Goal: Task Accomplishment & Management: Use online tool/utility

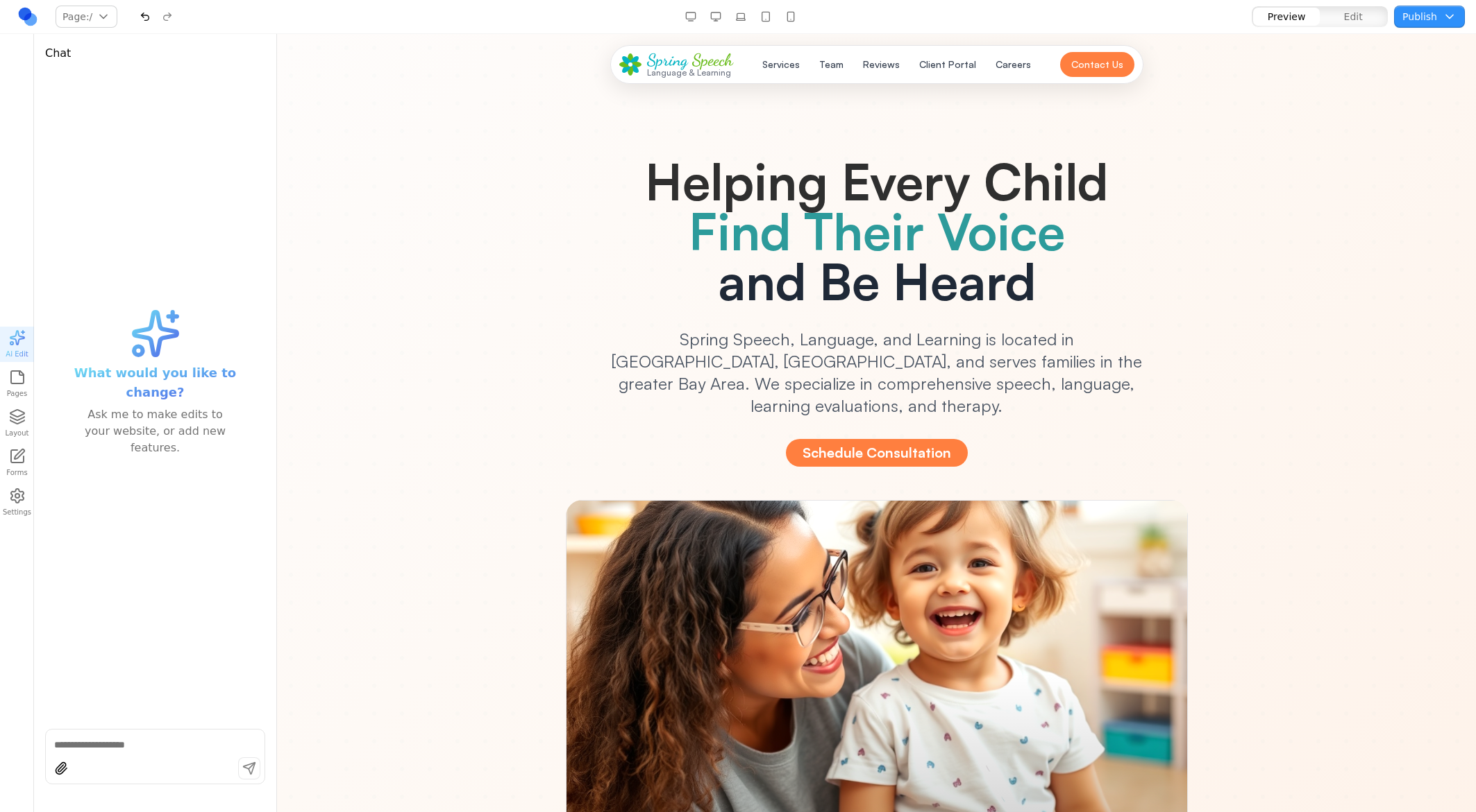
click at [34, 13] on link at bounding box center [27, 16] width 22 height 22
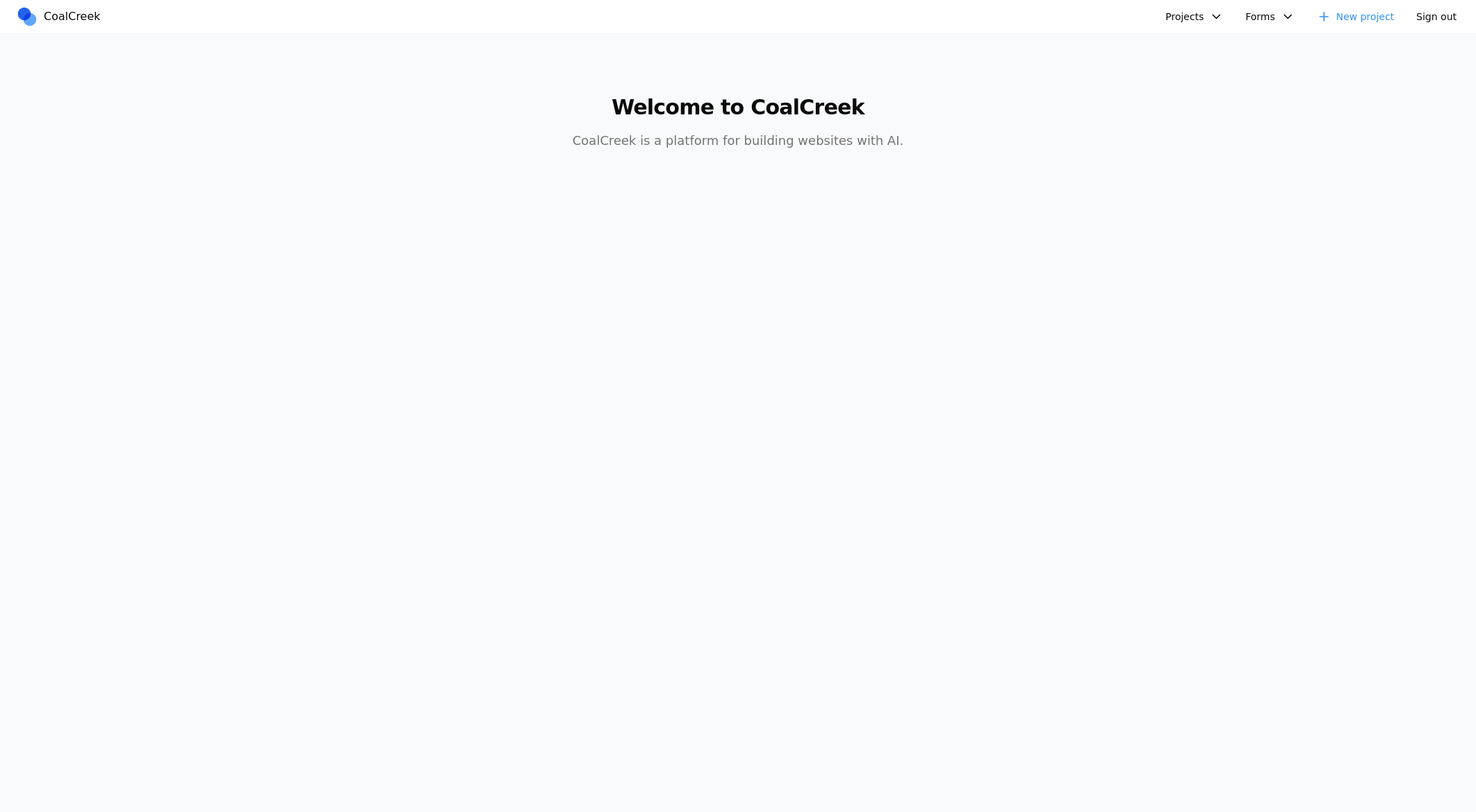
click at [1184, 15] on button "Projects" at bounding box center [1193, 16] width 74 height 22
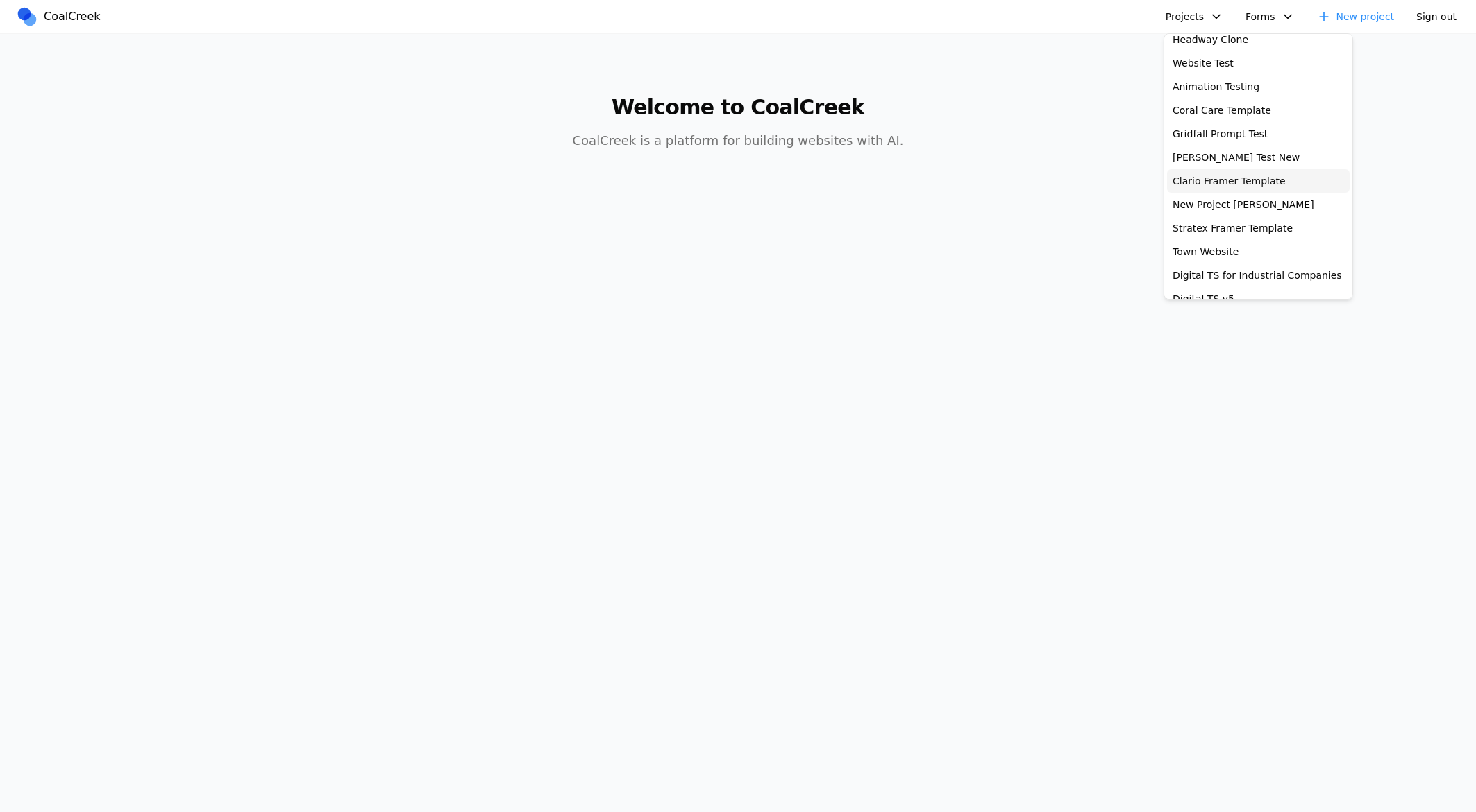
scroll to position [81, 0]
click at [1221, 118] on link "Headway Clone" at bounding box center [1258, 108] width 182 height 24
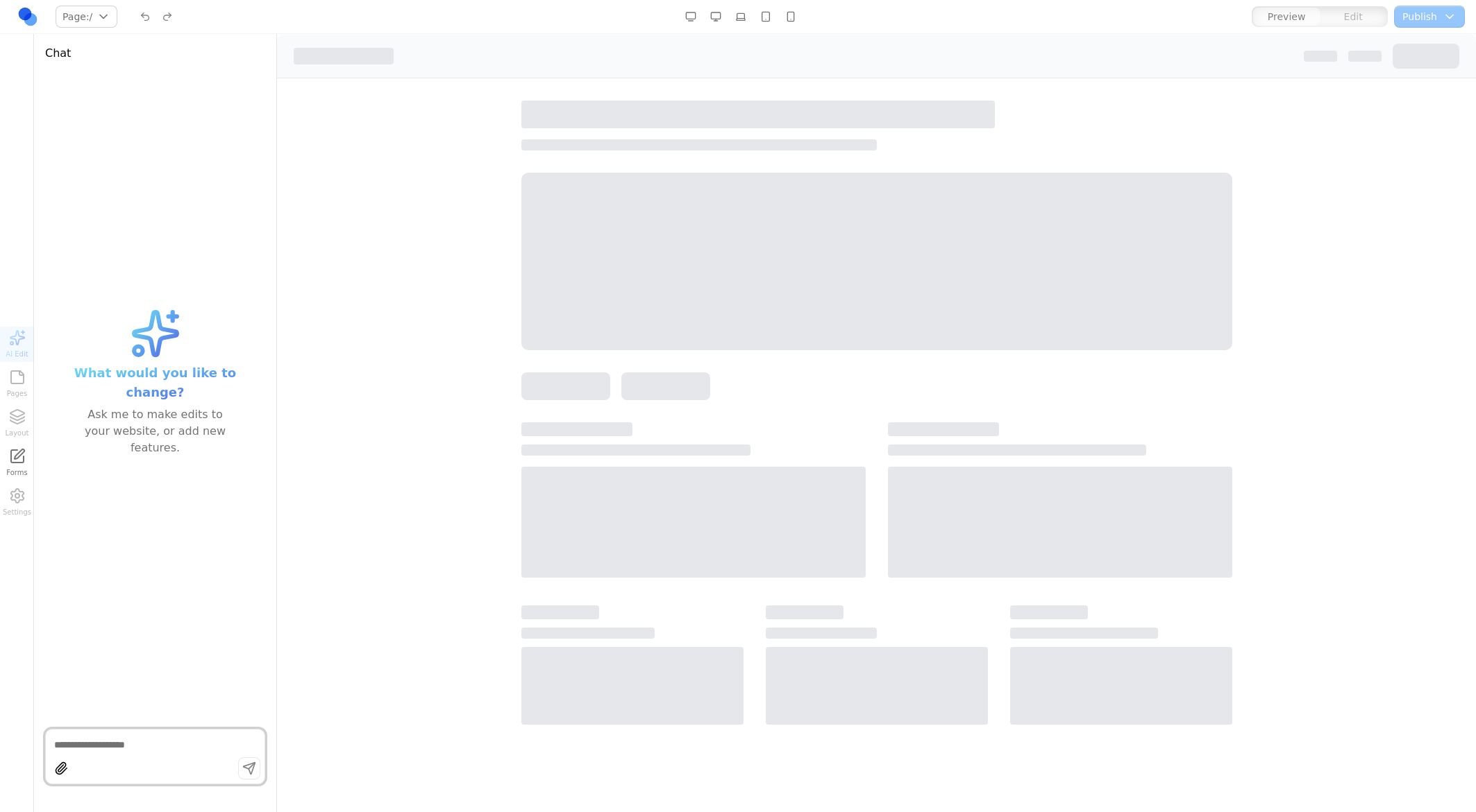
click at [1221, 119] on div at bounding box center [877, 250] width 711 height 300
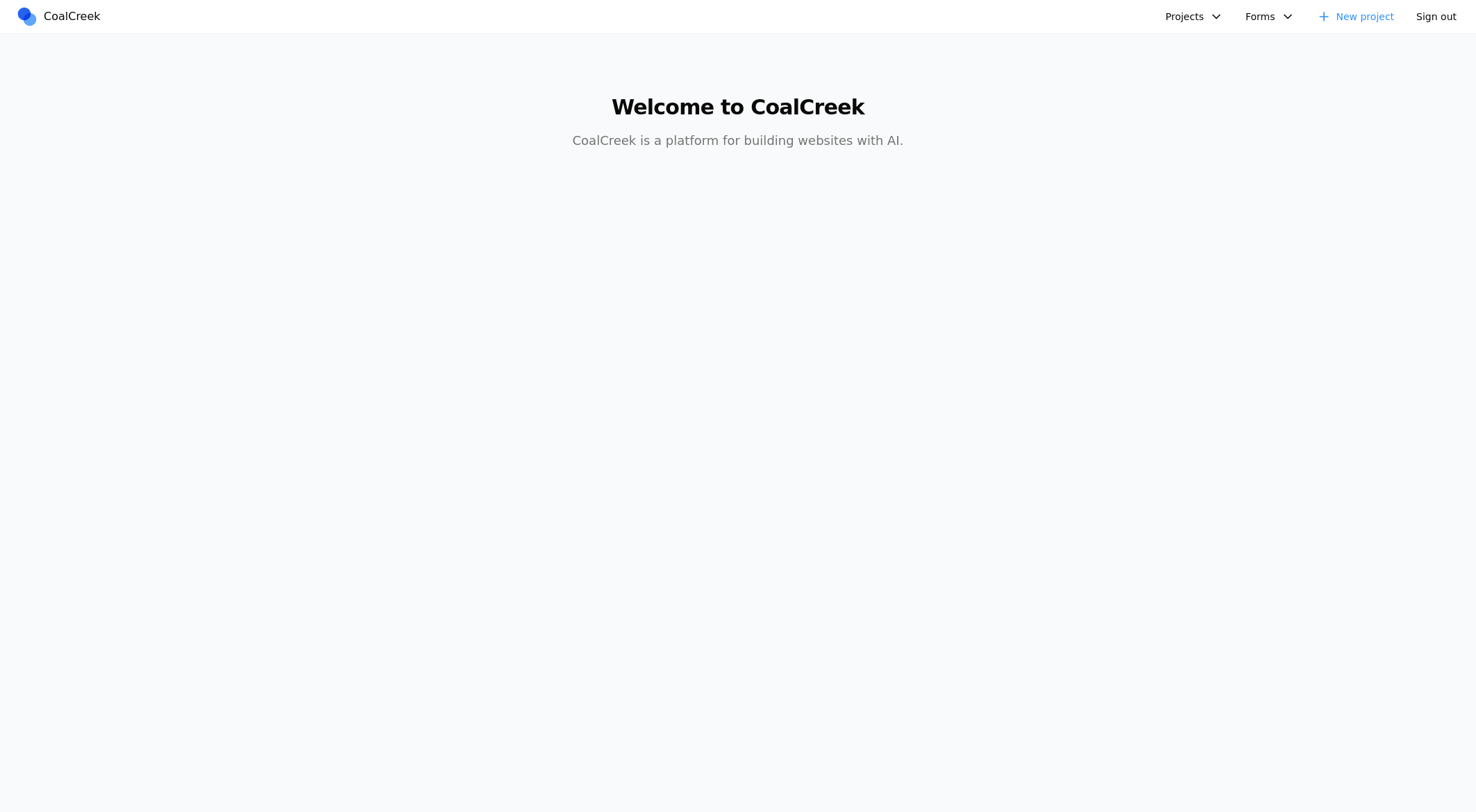
click at [1208, 20] on button "Projects" at bounding box center [1193, 16] width 74 height 22
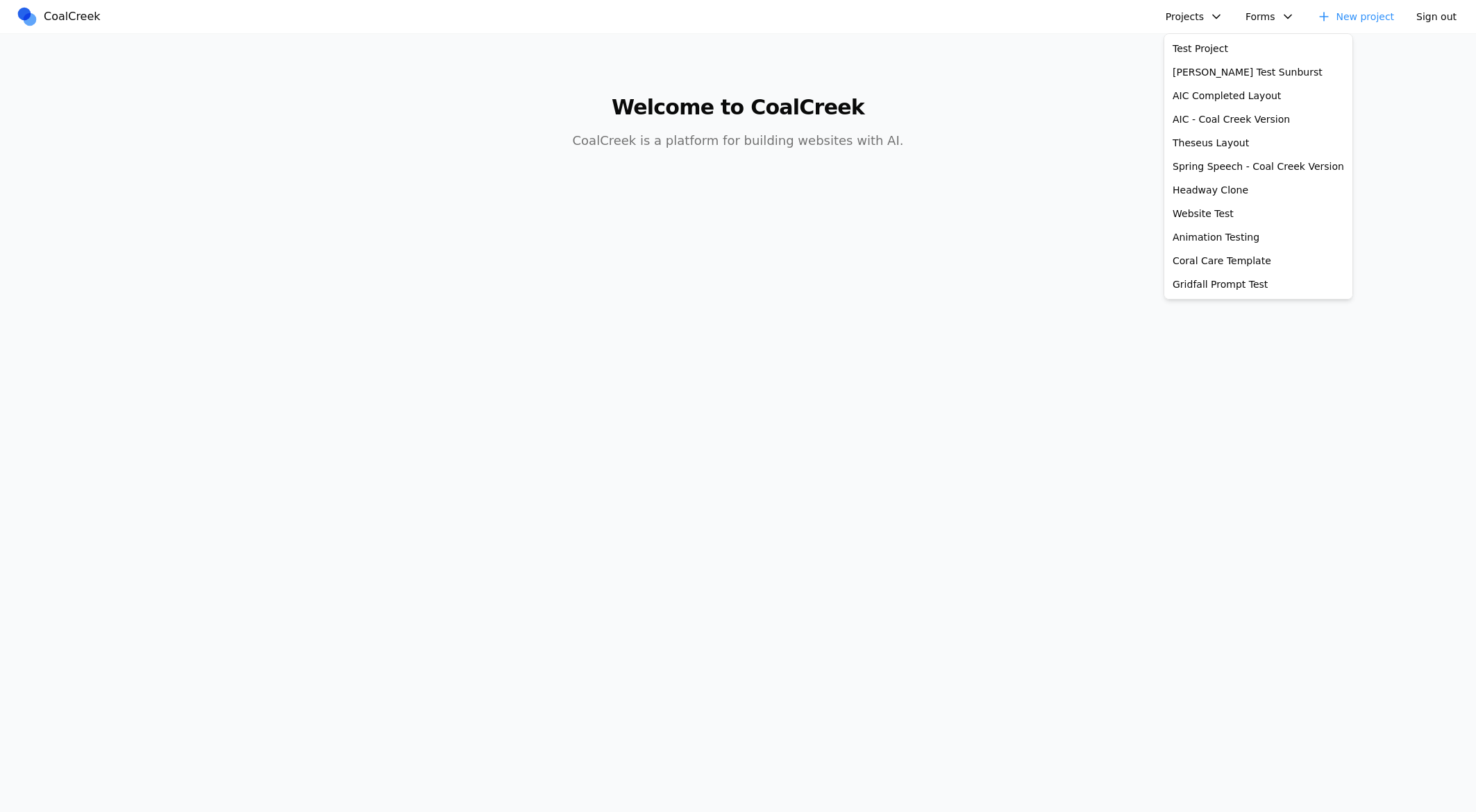
click at [945, 134] on p "CoalCreek is a platform for building websites with AI." at bounding box center [738, 140] width 533 height 19
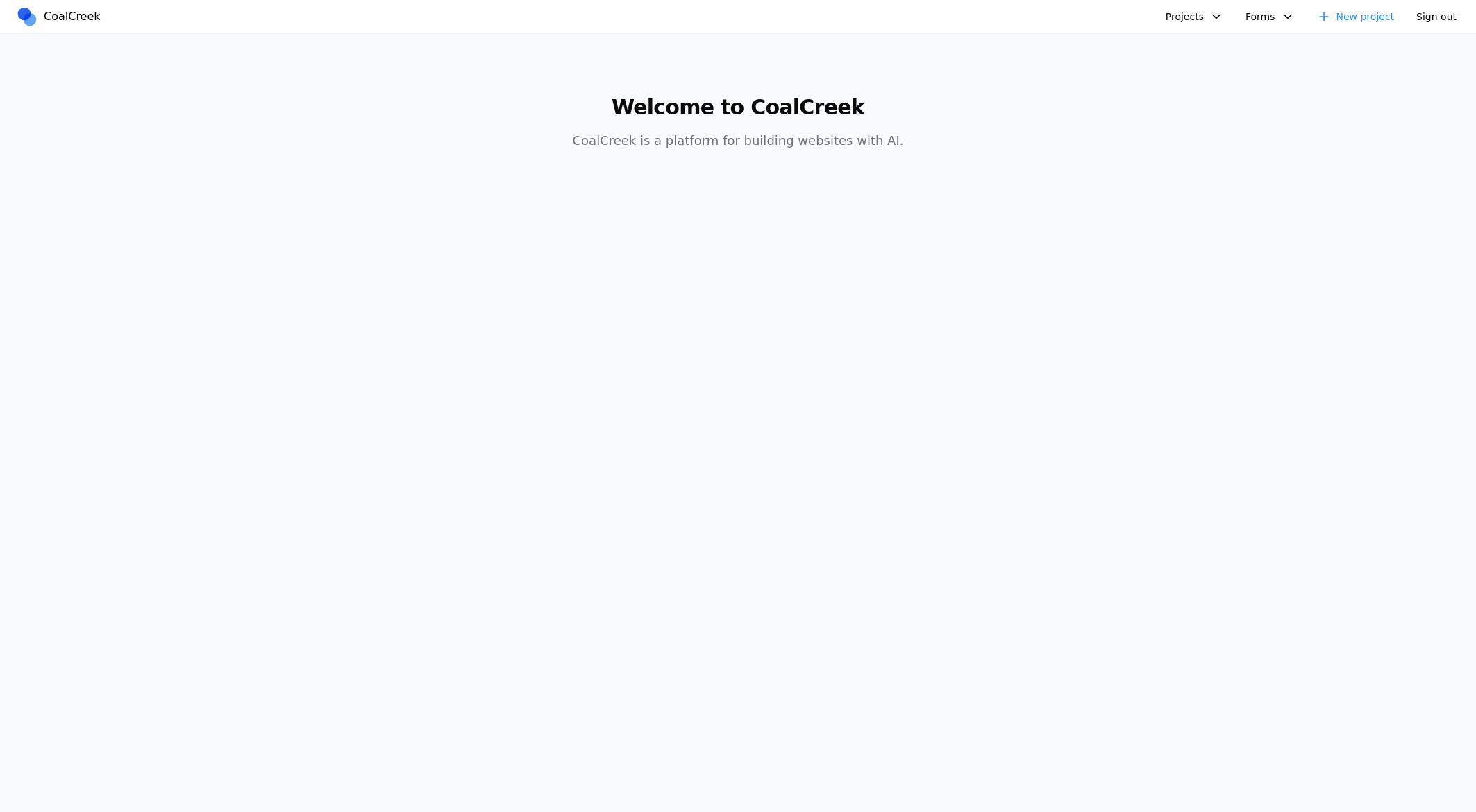
click at [1152, 24] on div "Projects Test Project [PERSON_NAME] Test Sunburst AIC Completed Layout AIC - Co…" at bounding box center [1226, 16] width 476 height 22
click at [1200, 12] on button "Projects" at bounding box center [1193, 16] width 74 height 22
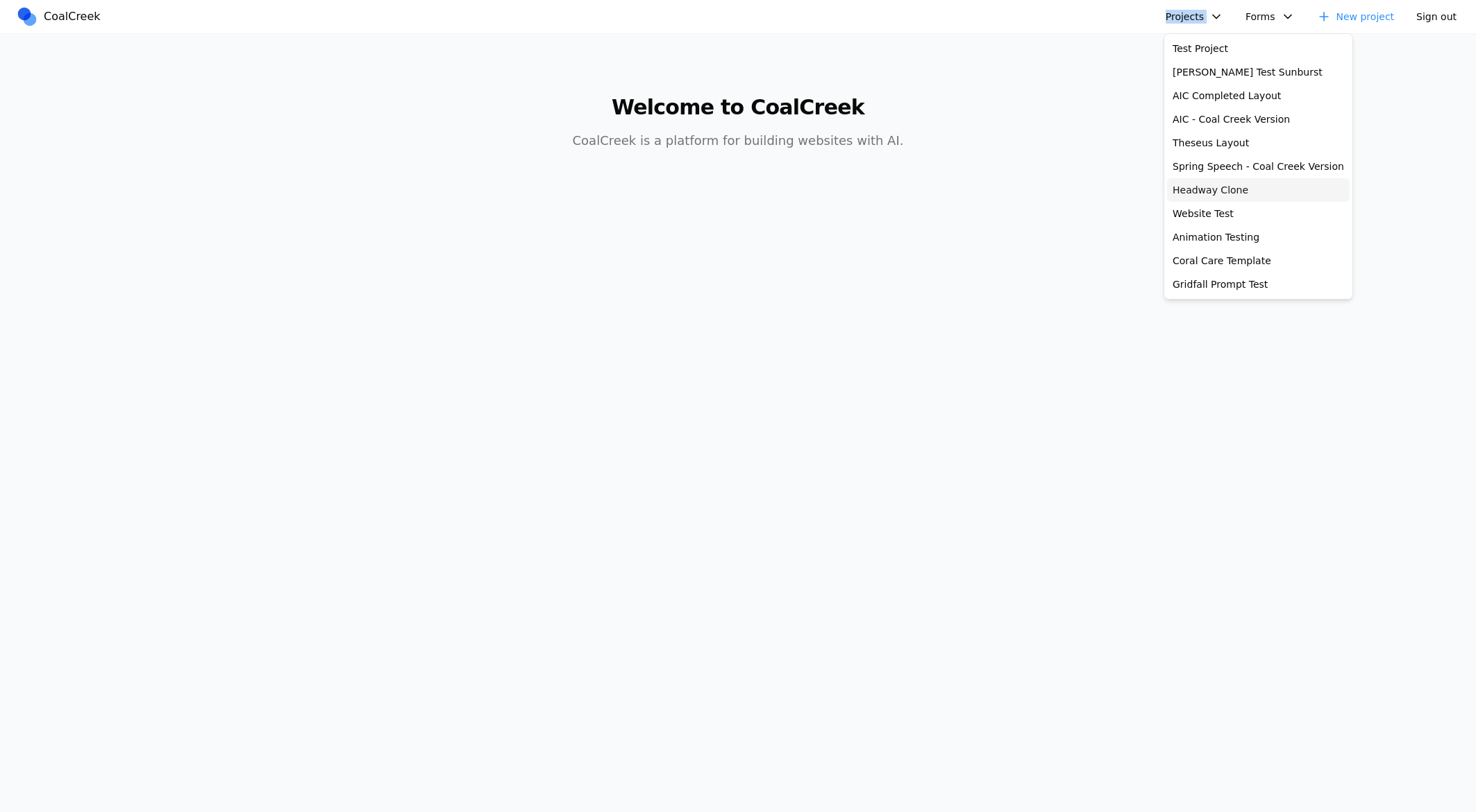
click at [1203, 191] on link "Headway Clone" at bounding box center [1258, 190] width 182 height 24
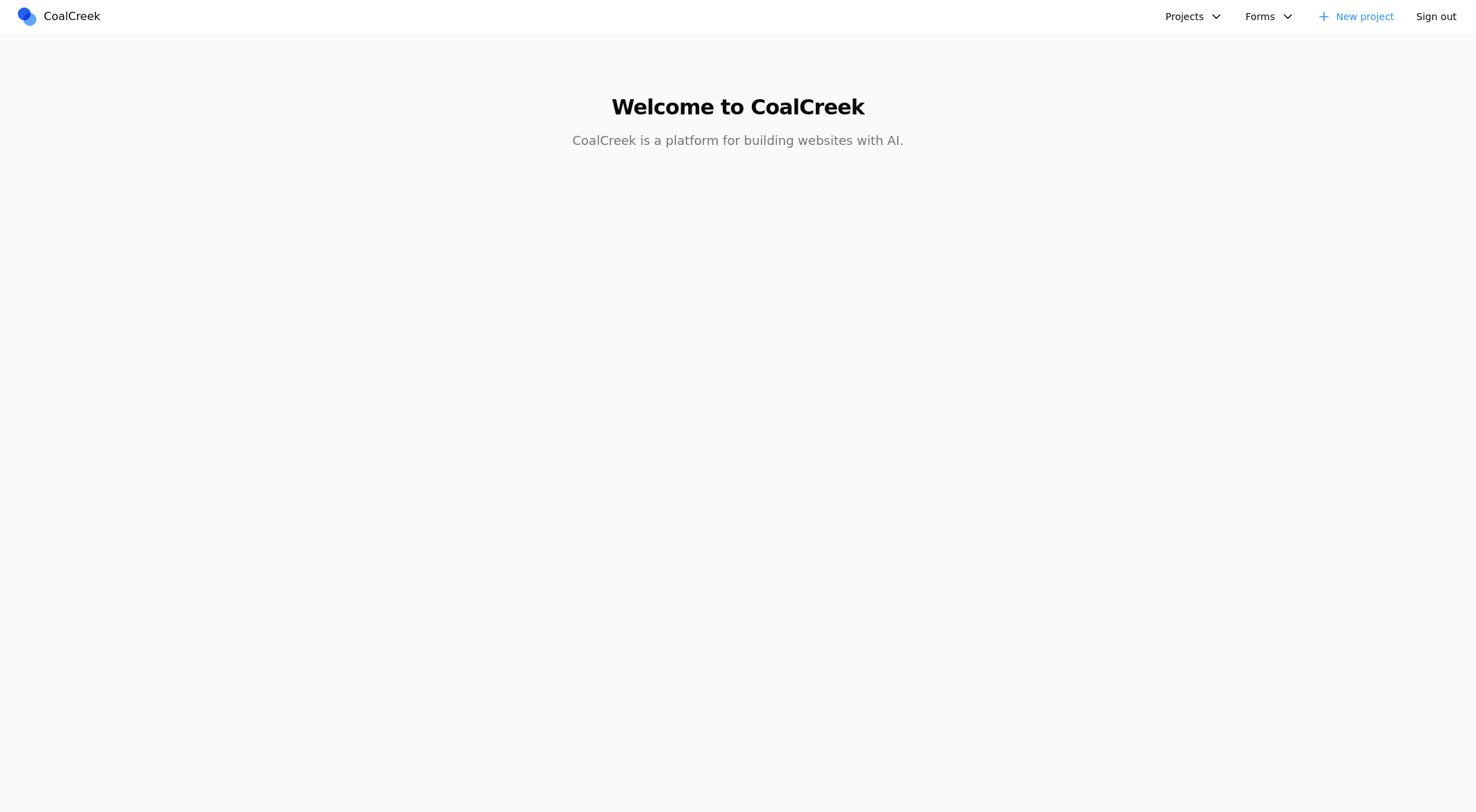
click at [1189, 28] on nav "CoalCreek Projects Test Project [PERSON_NAME] Test Sunburst AIC Completed Layou…" at bounding box center [738, 17] width 1476 height 34
click at [1188, 19] on button "Projects" at bounding box center [1193, 16] width 74 height 22
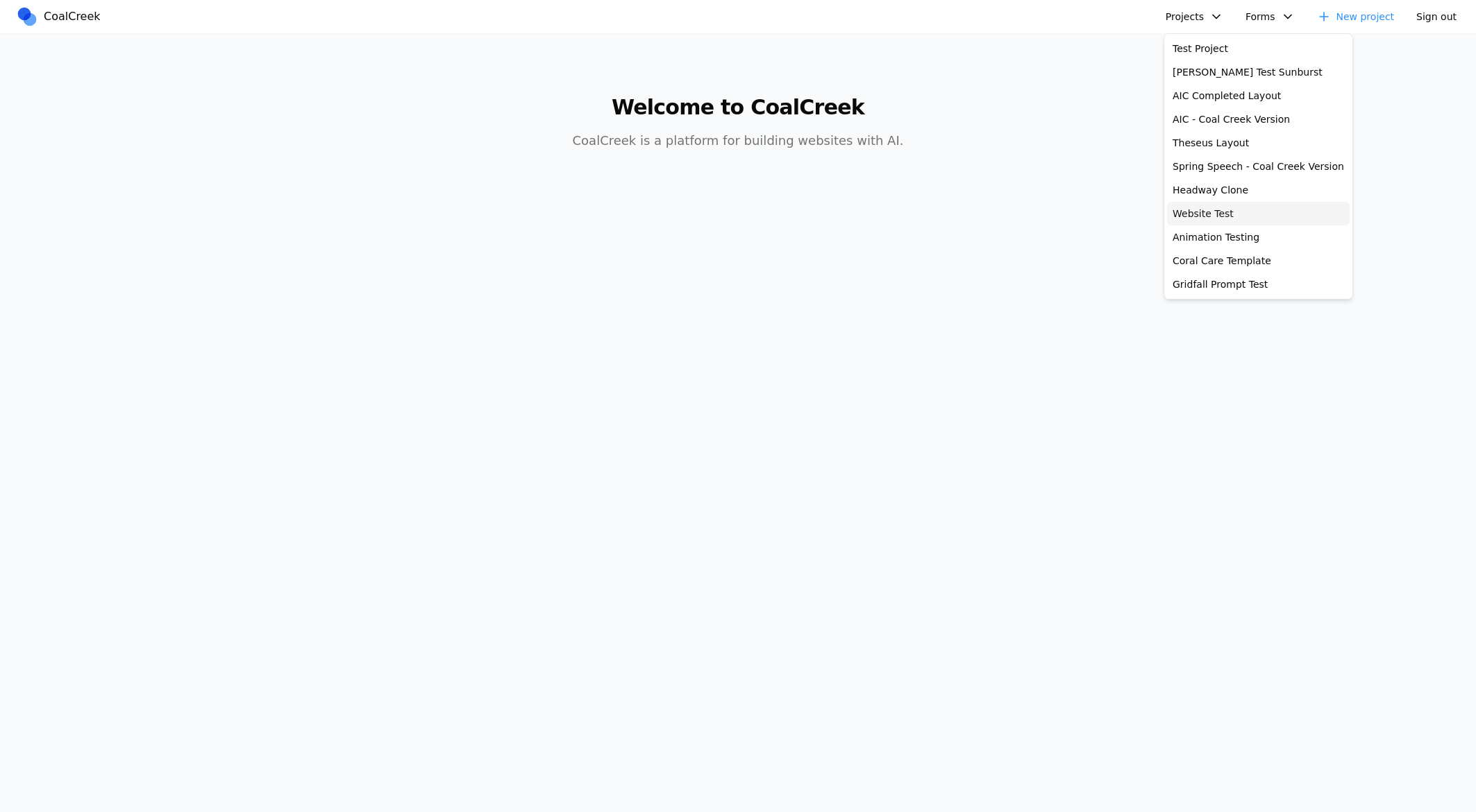
click at [1218, 224] on link "Website Test" at bounding box center [1258, 214] width 182 height 24
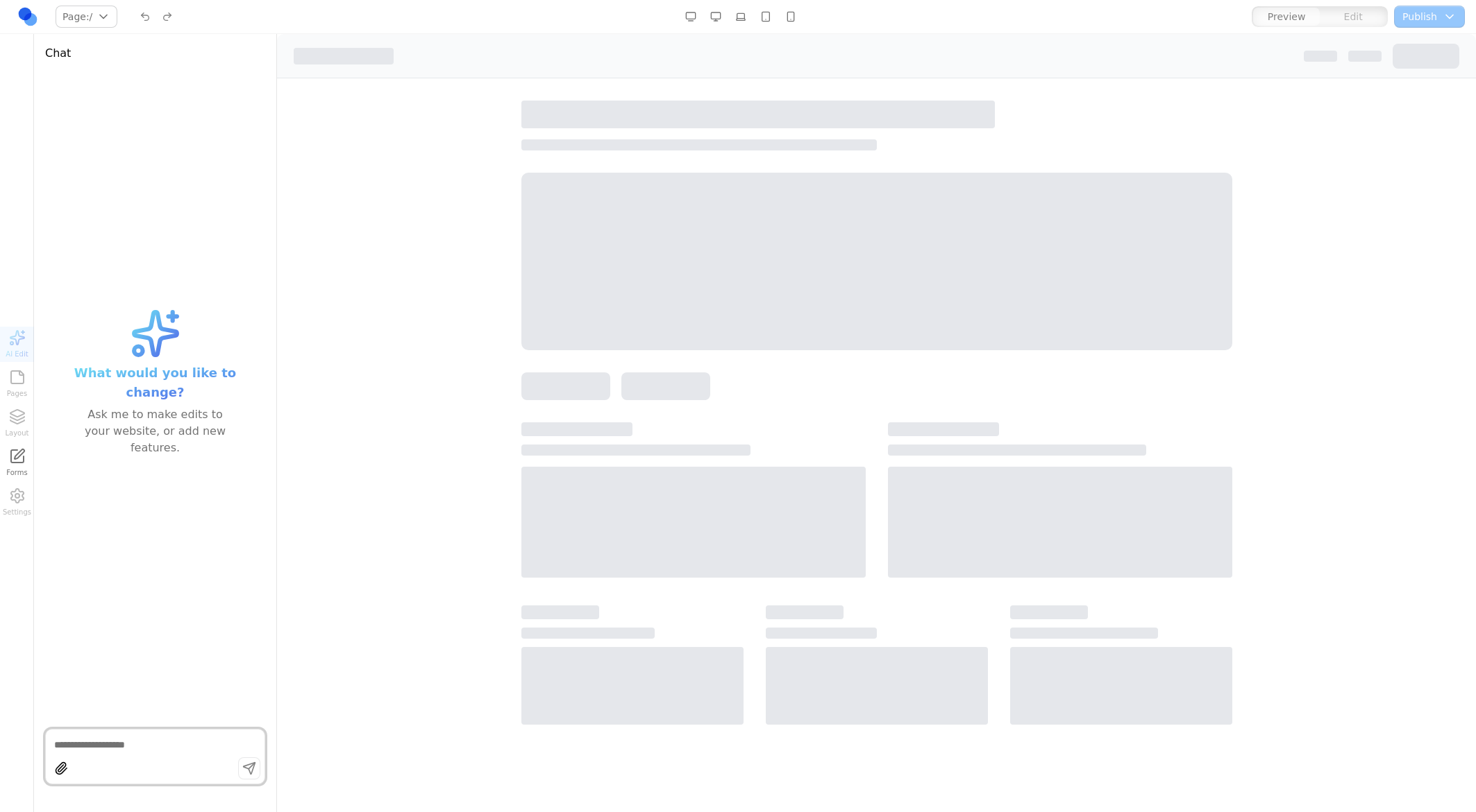
click at [674, 198] on div at bounding box center [877, 261] width 711 height 178
click at [919, 279] on div at bounding box center [877, 261] width 711 height 178
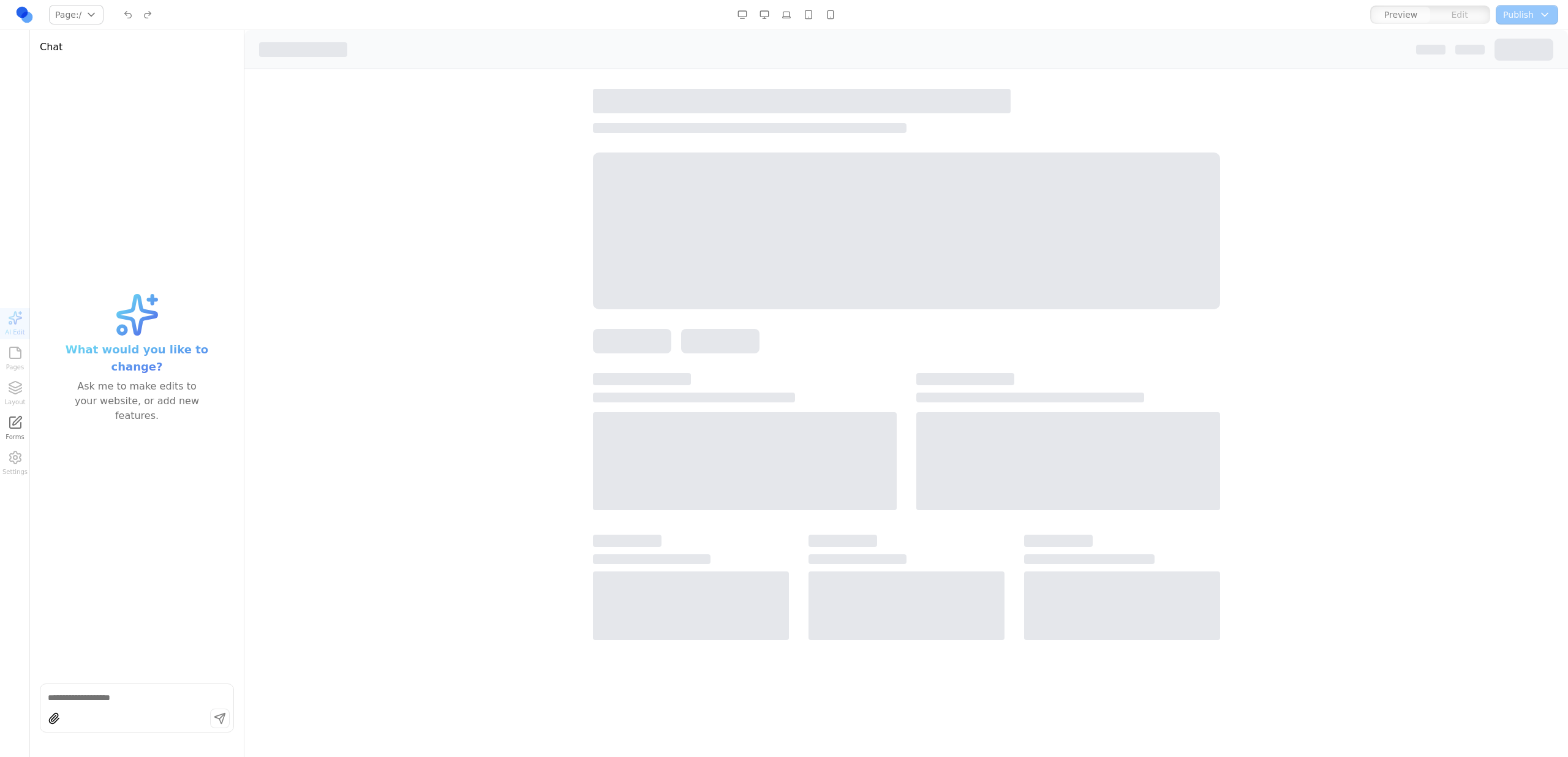
click at [1015, 203] on div at bounding box center [906, 230] width 627 height 157
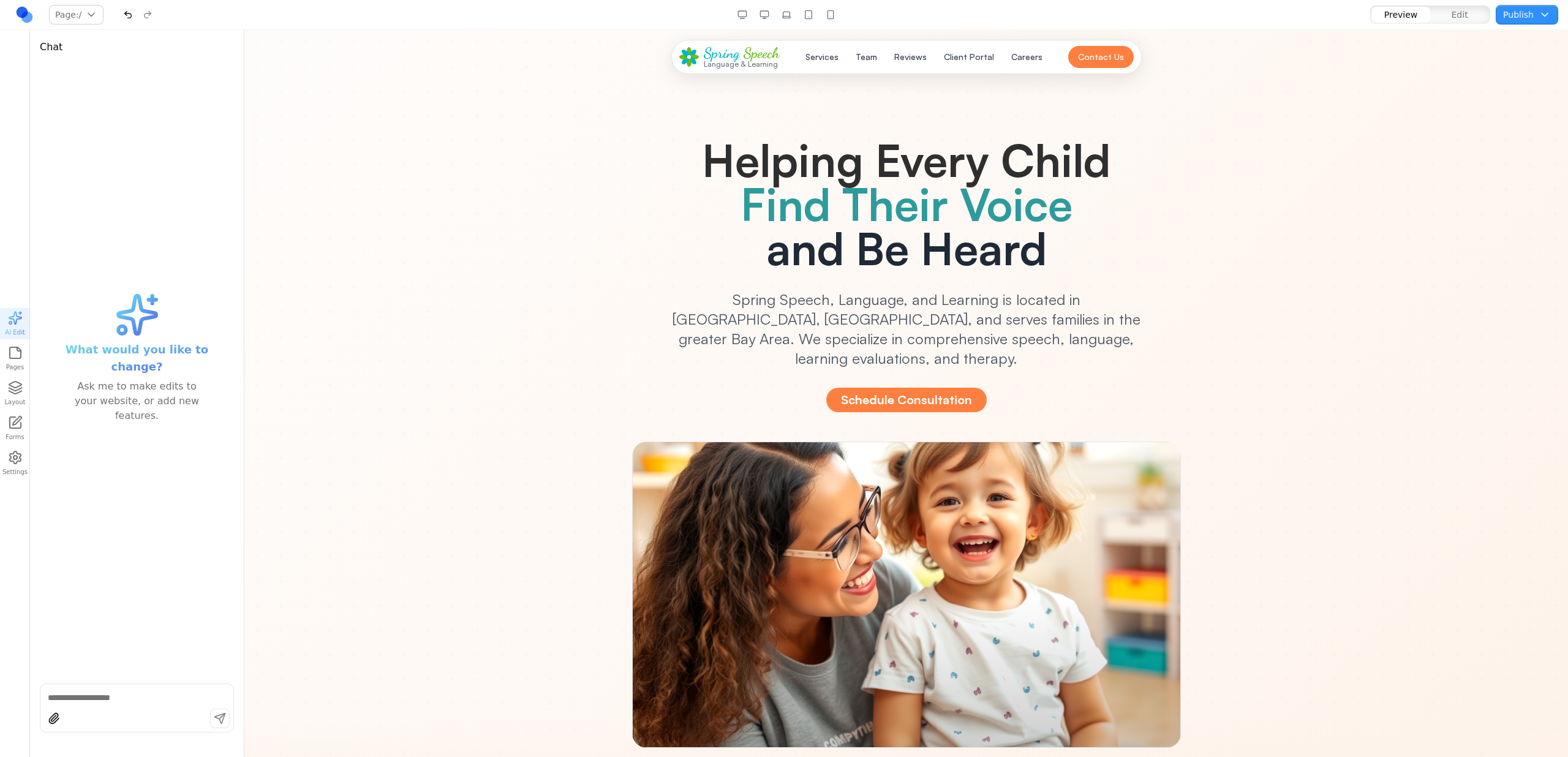
click at [161, 389] on div "Ask me to make edits to your website, or add new features." at bounding box center [137, 401] width 137 height 44
copy div "Ask me to make edits to your website, or add new features."
click at [60, 306] on div "What would you like to change? Ask me to make edits to your website, or add new…" at bounding box center [137, 370] width 194 height 607
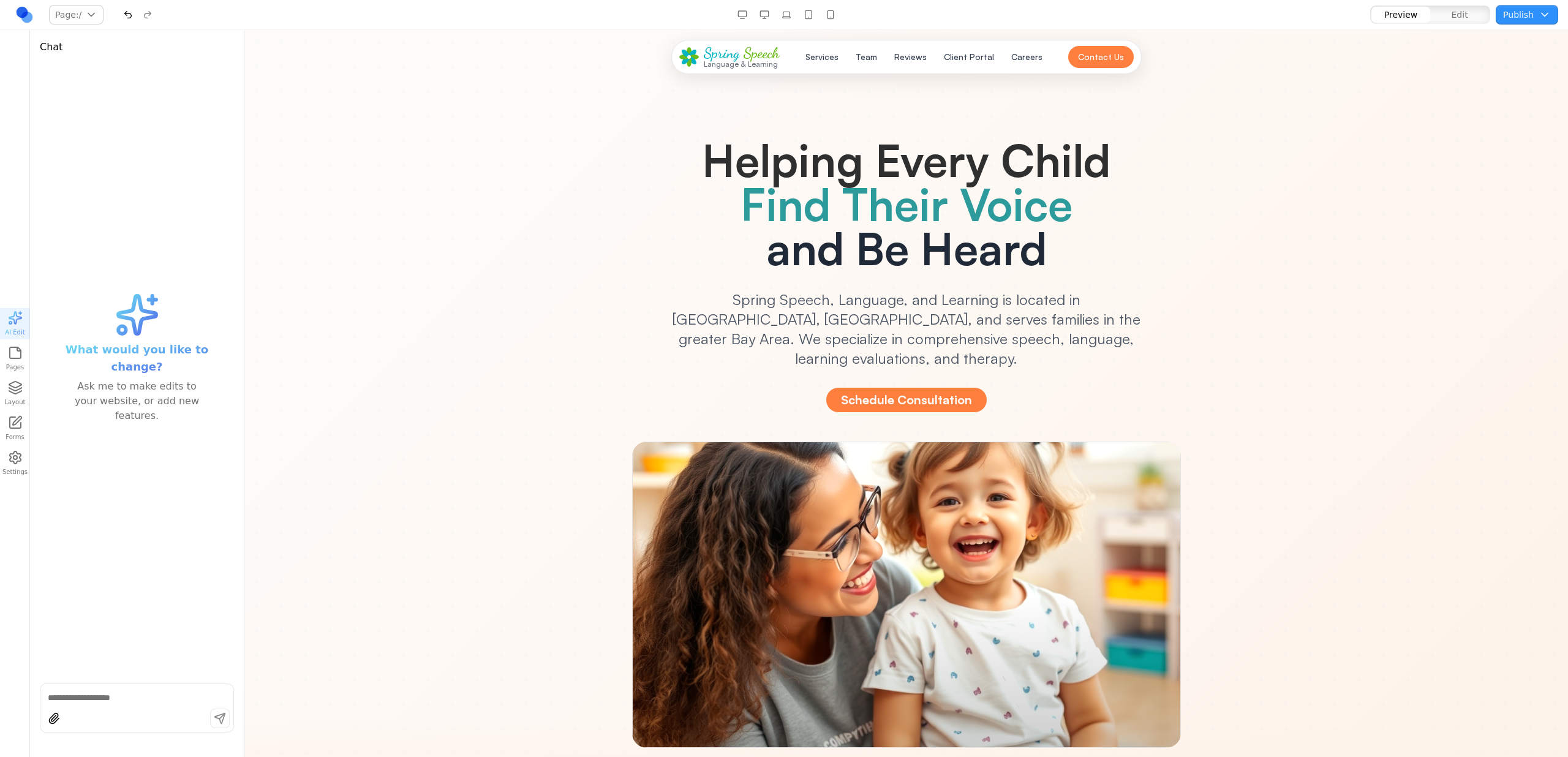
click at [1182, 109] on div "Helping Every Child Find Their Voice and Be Heard Spring Speech, Language, and …" at bounding box center [906, 413] width 705 height 669
click at [28, 17] on link at bounding box center [24, 14] width 20 height 20
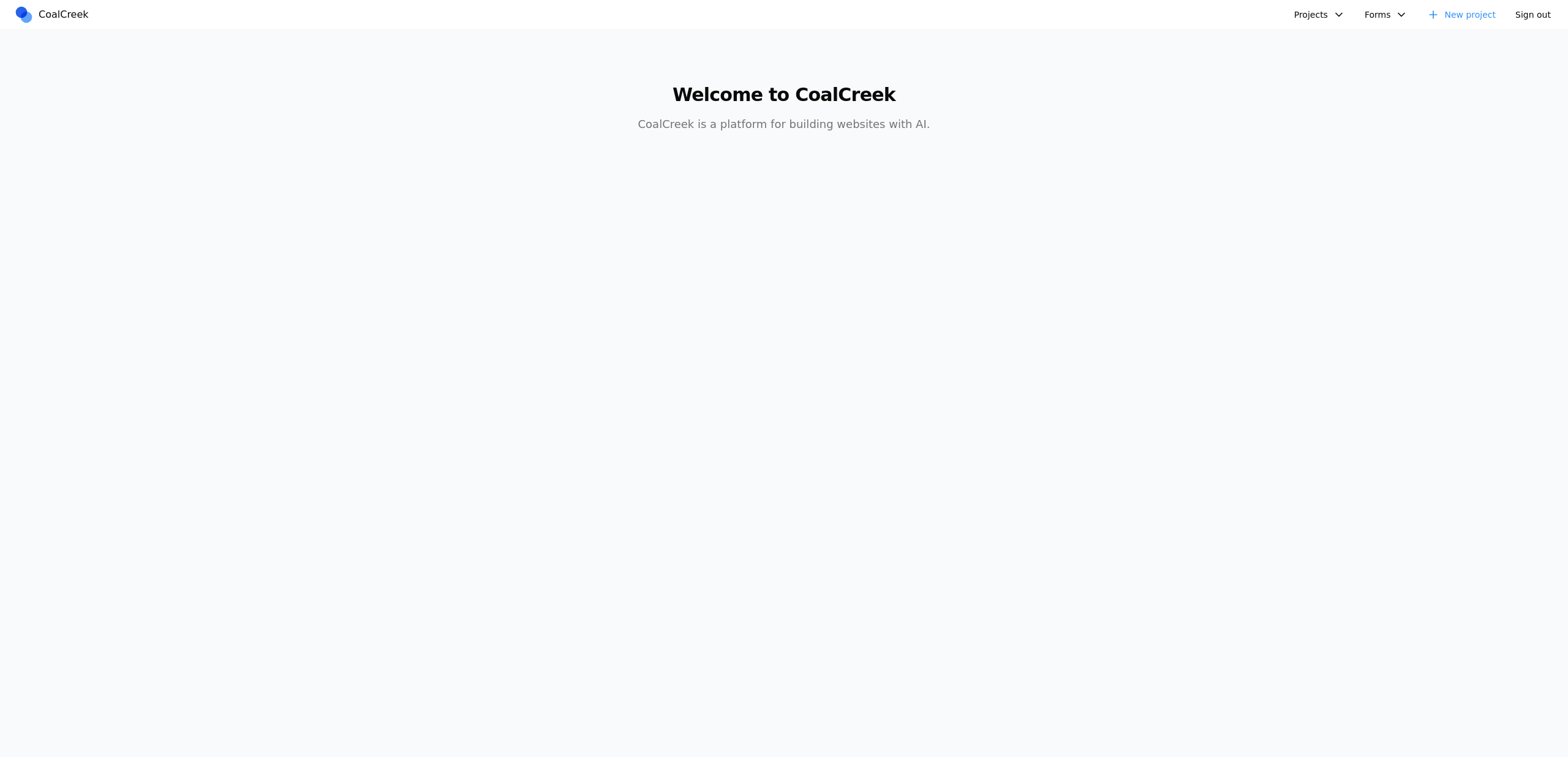
click at [1313, 11] on button "Projects" at bounding box center [1319, 14] width 65 height 20
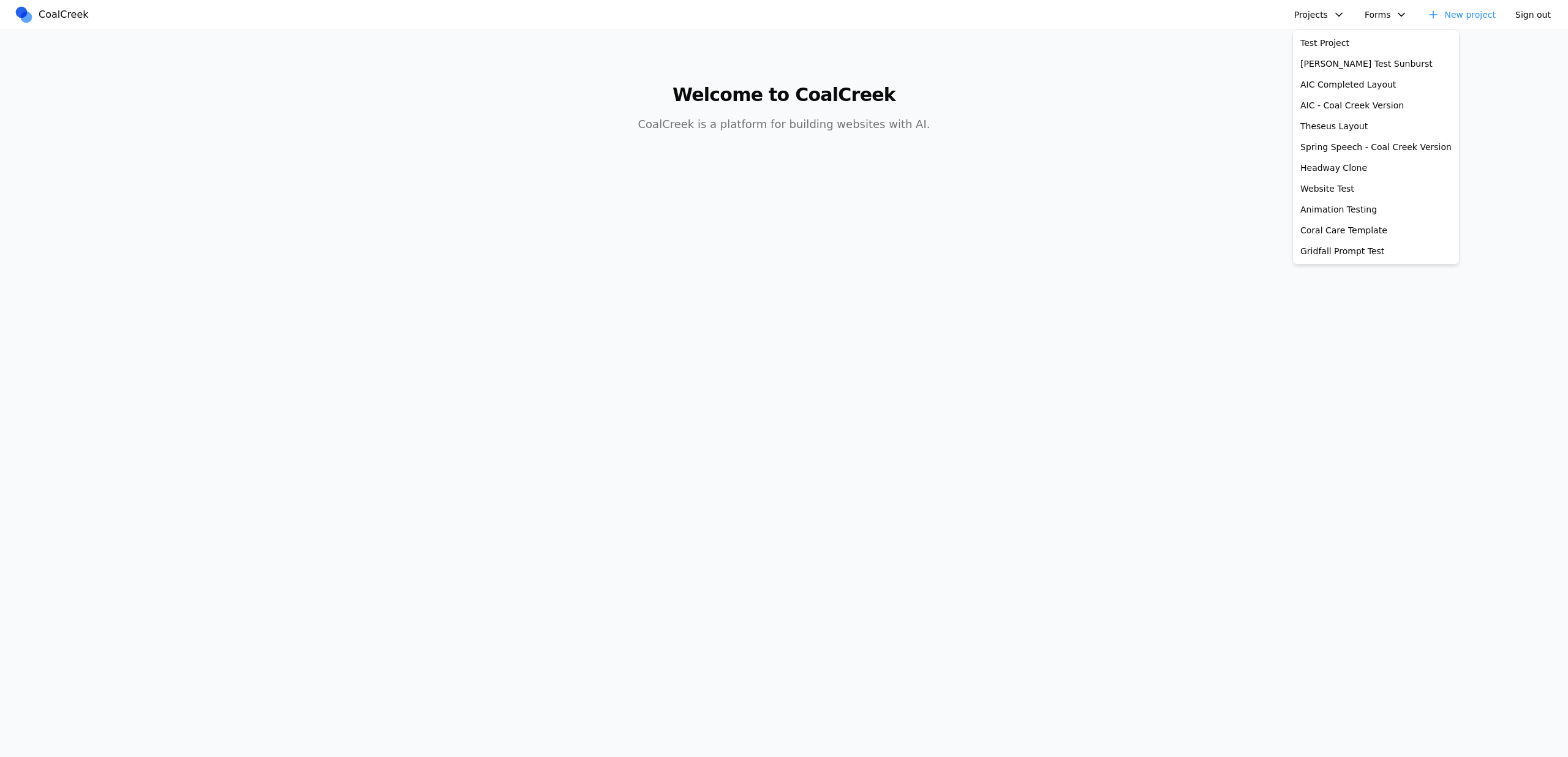
click at [1474, 13] on link "New project" at bounding box center [1462, 14] width 84 height 20
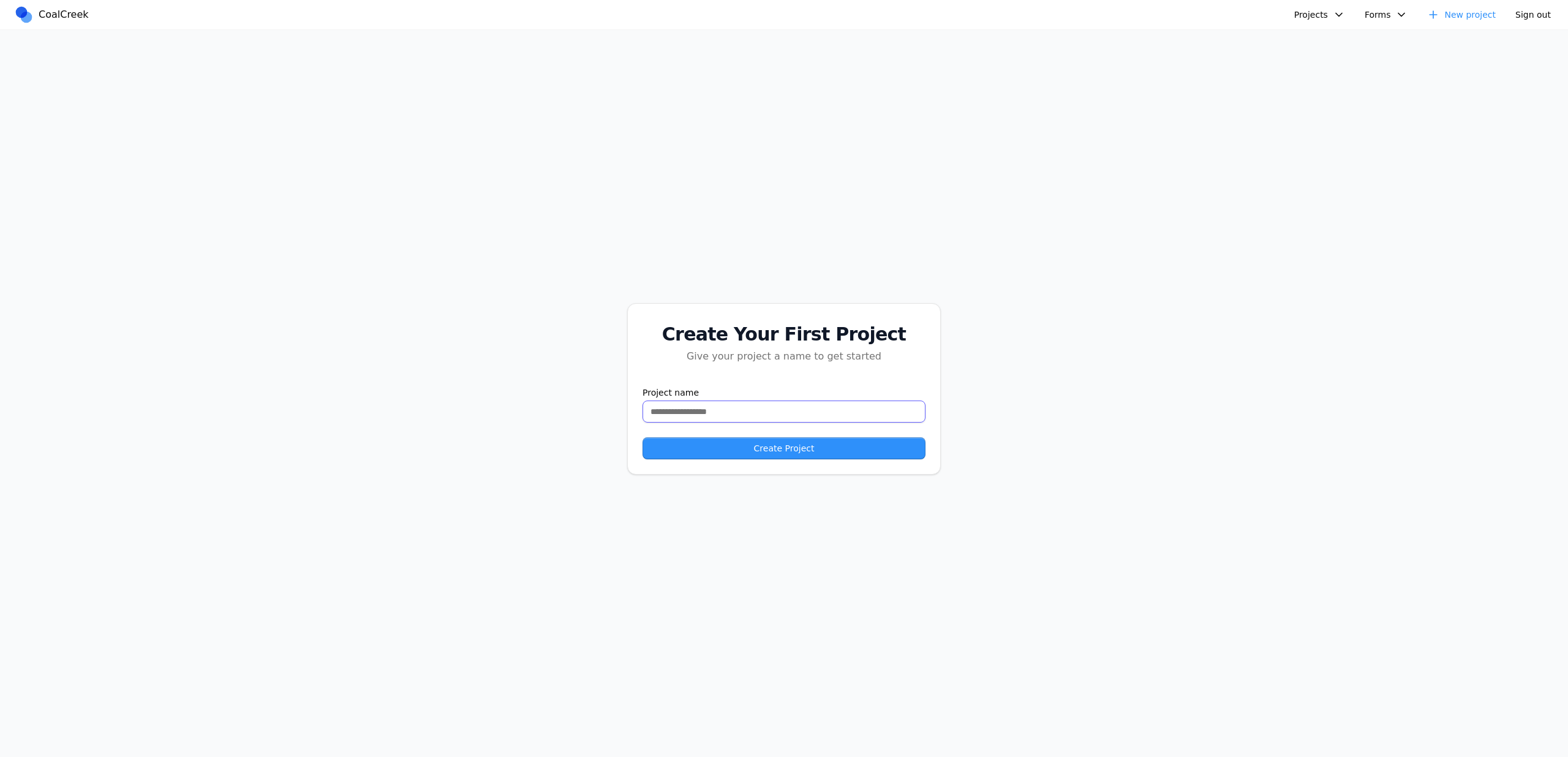
click at [728, 409] on input "text" at bounding box center [784, 412] width 283 height 22
type input "***"
click at [741, 435] on form "Project name *** Create Project" at bounding box center [784, 423] width 283 height 71
click at [757, 445] on button "Create Project" at bounding box center [784, 448] width 283 height 22
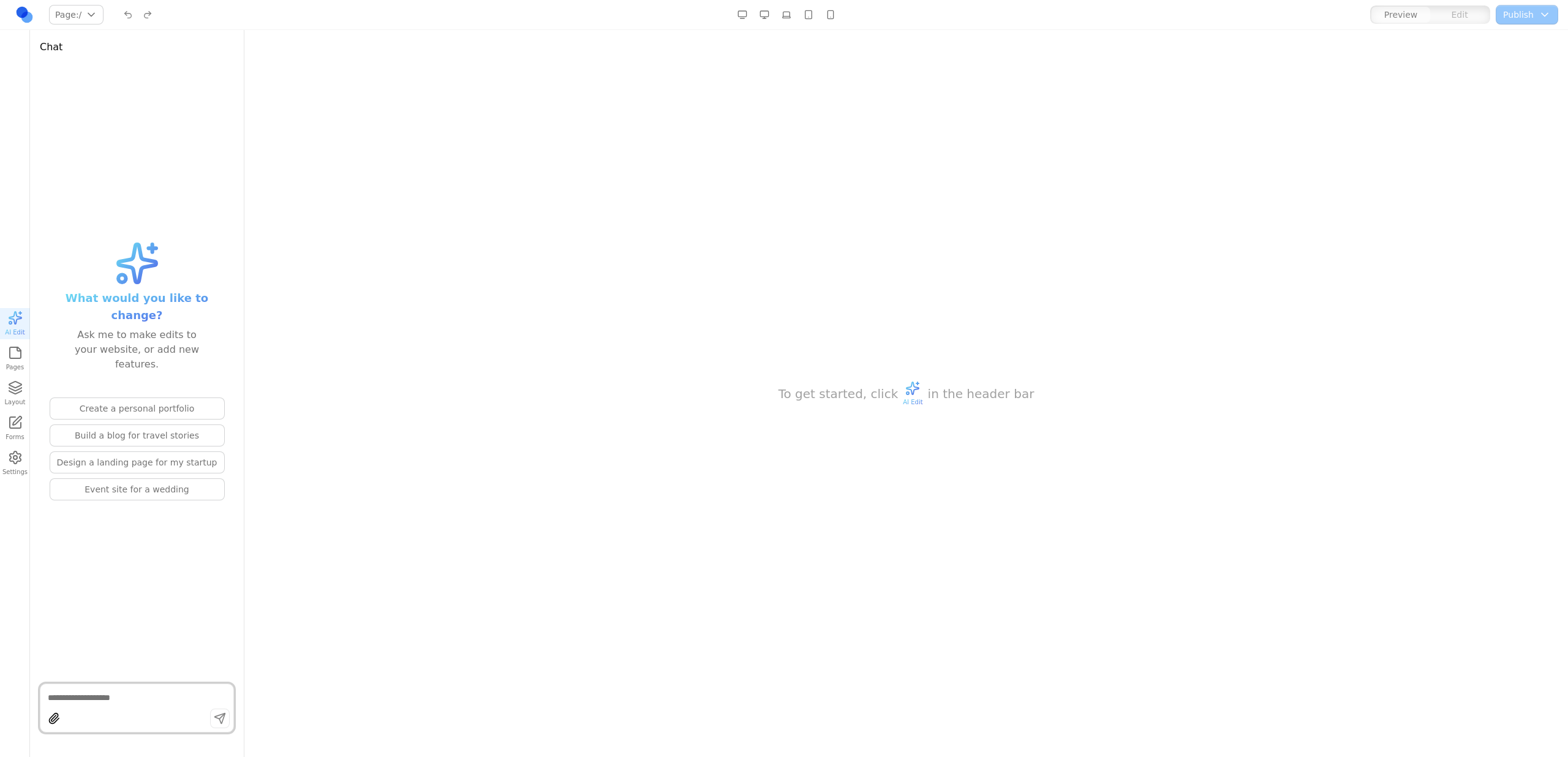
click at [160, 451] on button "Design a landing page for my startup" at bounding box center [137, 462] width 175 height 22
type textarea "**********"
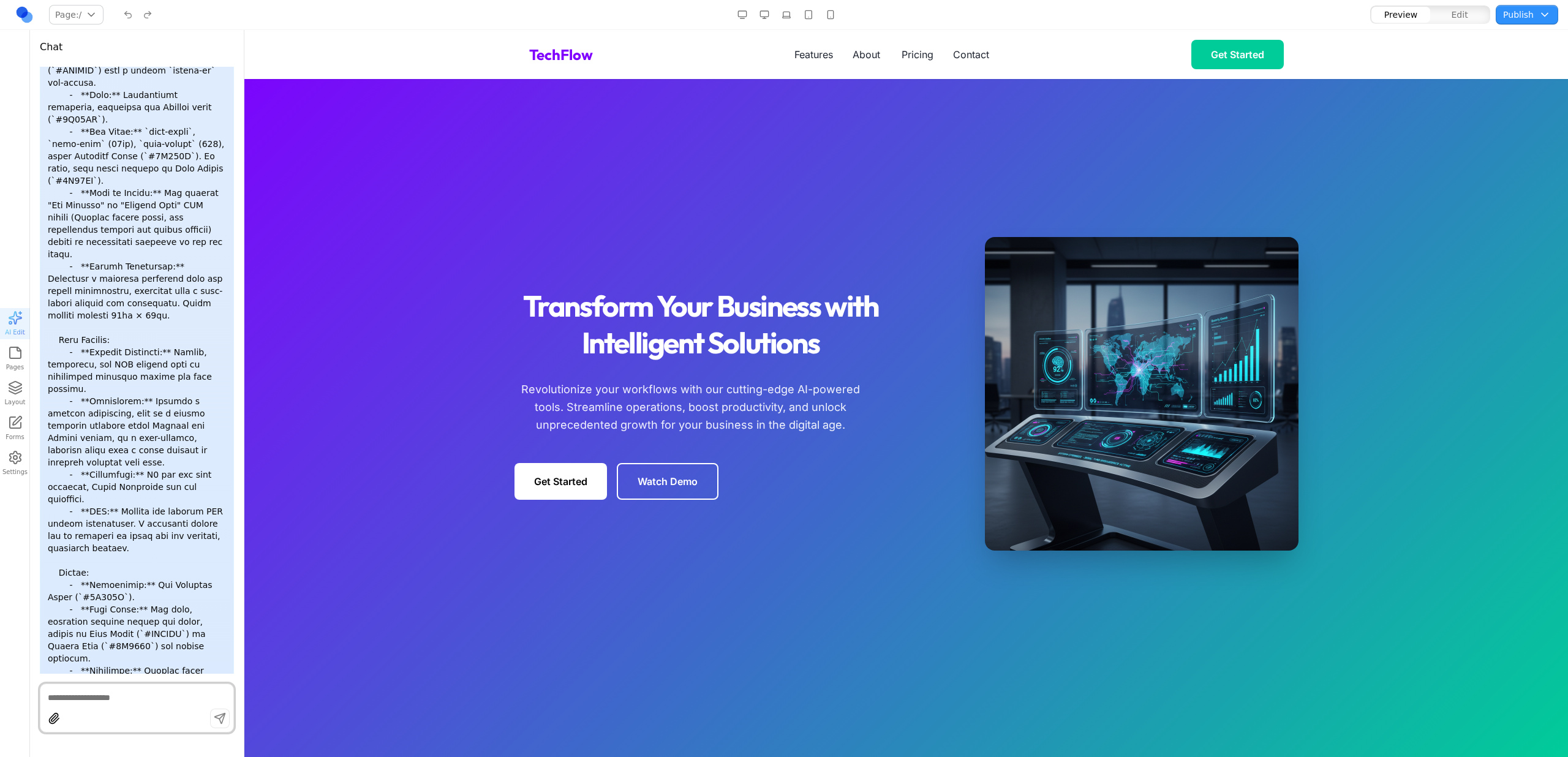
click at [95, 5] on button "Page: /" at bounding box center [76, 14] width 55 height 20
click at [84, 14] on button "Page: /" at bounding box center [76, 14] width 55 height 20
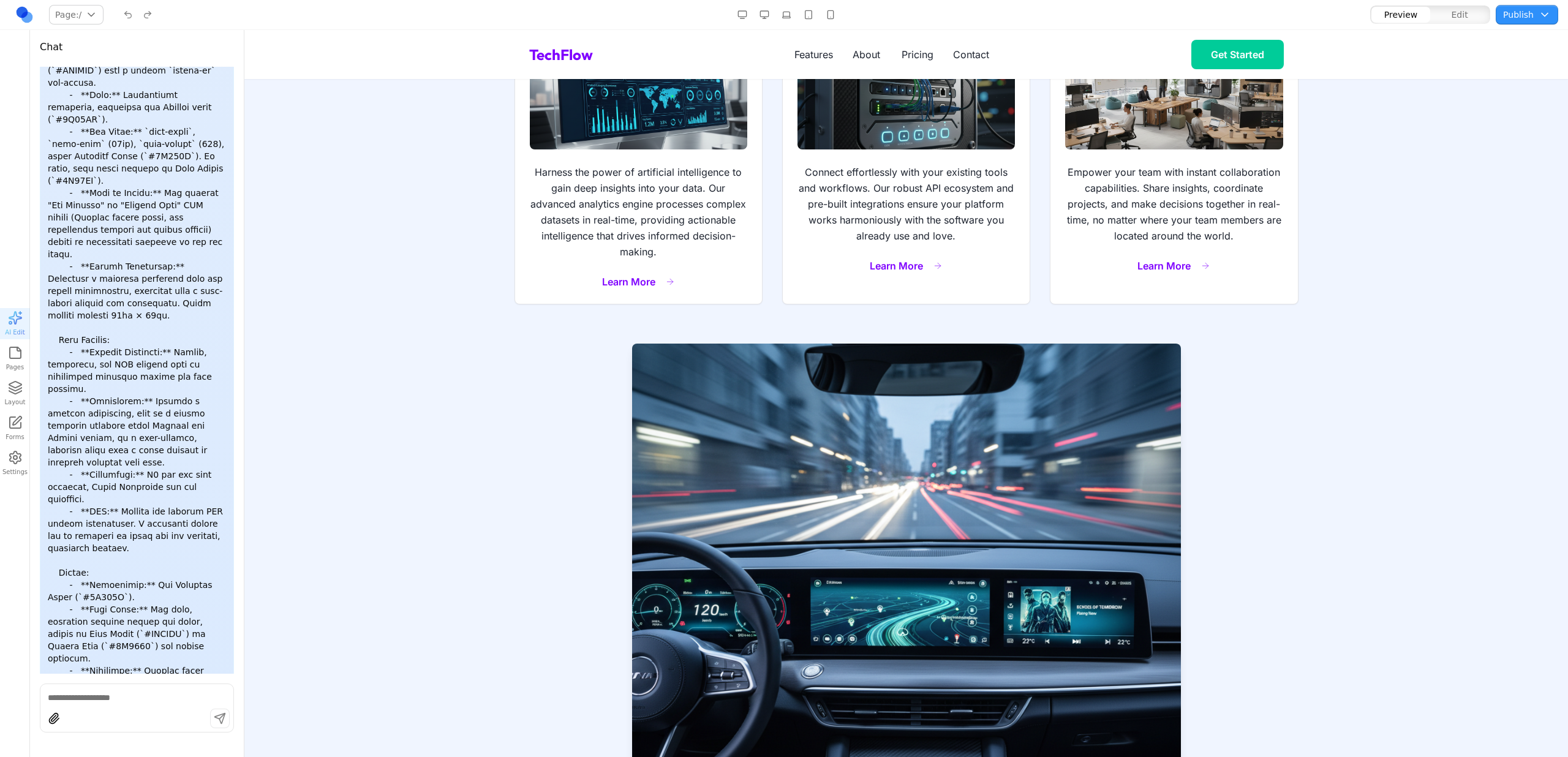
scroll to position [902, 0]
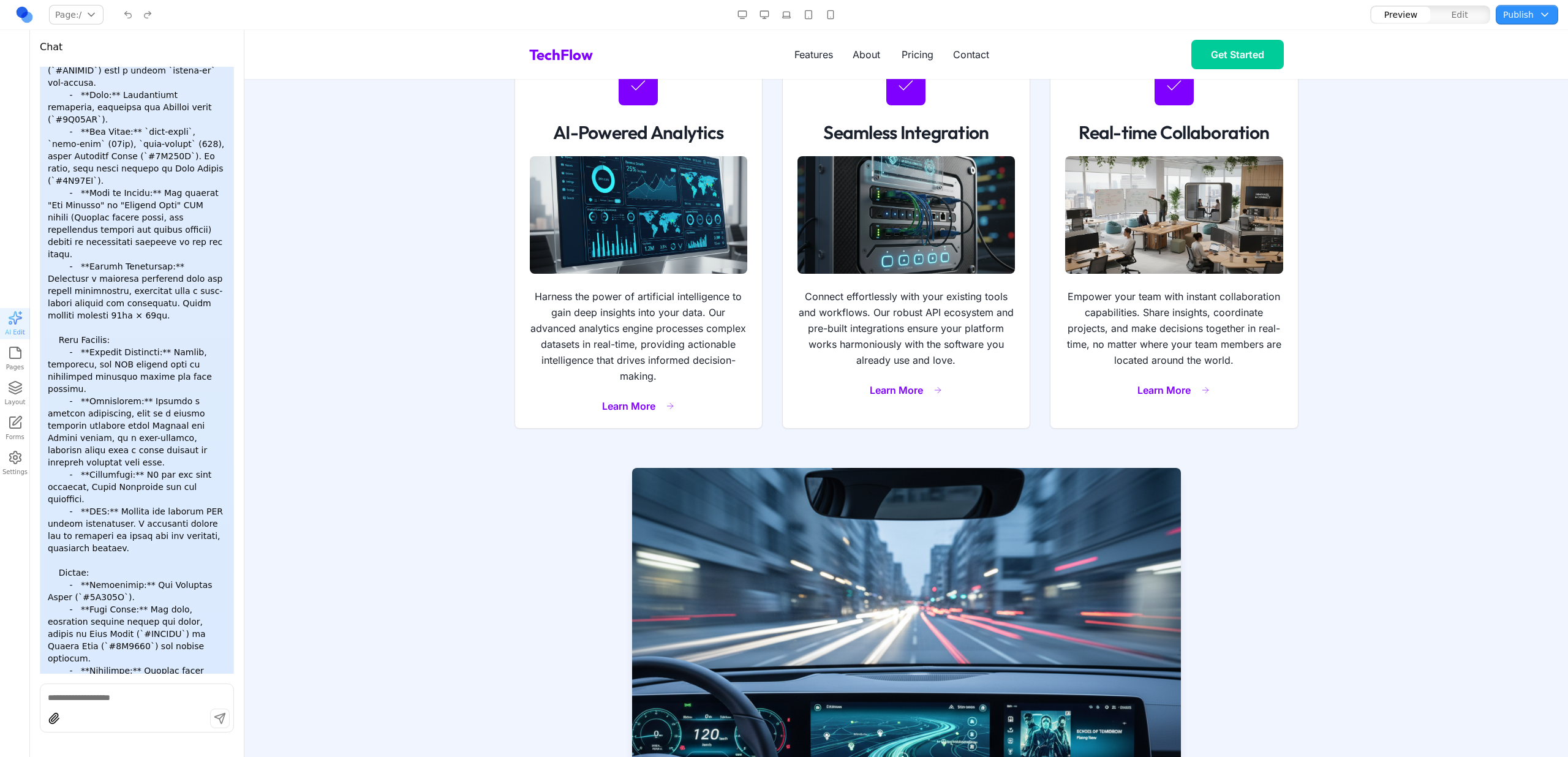
click at [66, 24] on nav "Page: / / Manage pages Preview Edit Publish Choose publish destination Staging …" at bounding box center [784, 15] width 1568 height 30
click at [76, 19] on button "Page: /" at bounding box center [76, 14] width 55 height 20
drag, startPoint x: 108, startPoint y: 35, endPoint x: 88, endPoint y: 43, distance: 21.5
click at [114, 24] on div "Page: / / Manage pages" at bounding box center [269, 14] width 508 height 20
click at [72, 13] on button "Page: /" at bounding box center [76, 14] width 55 height 20
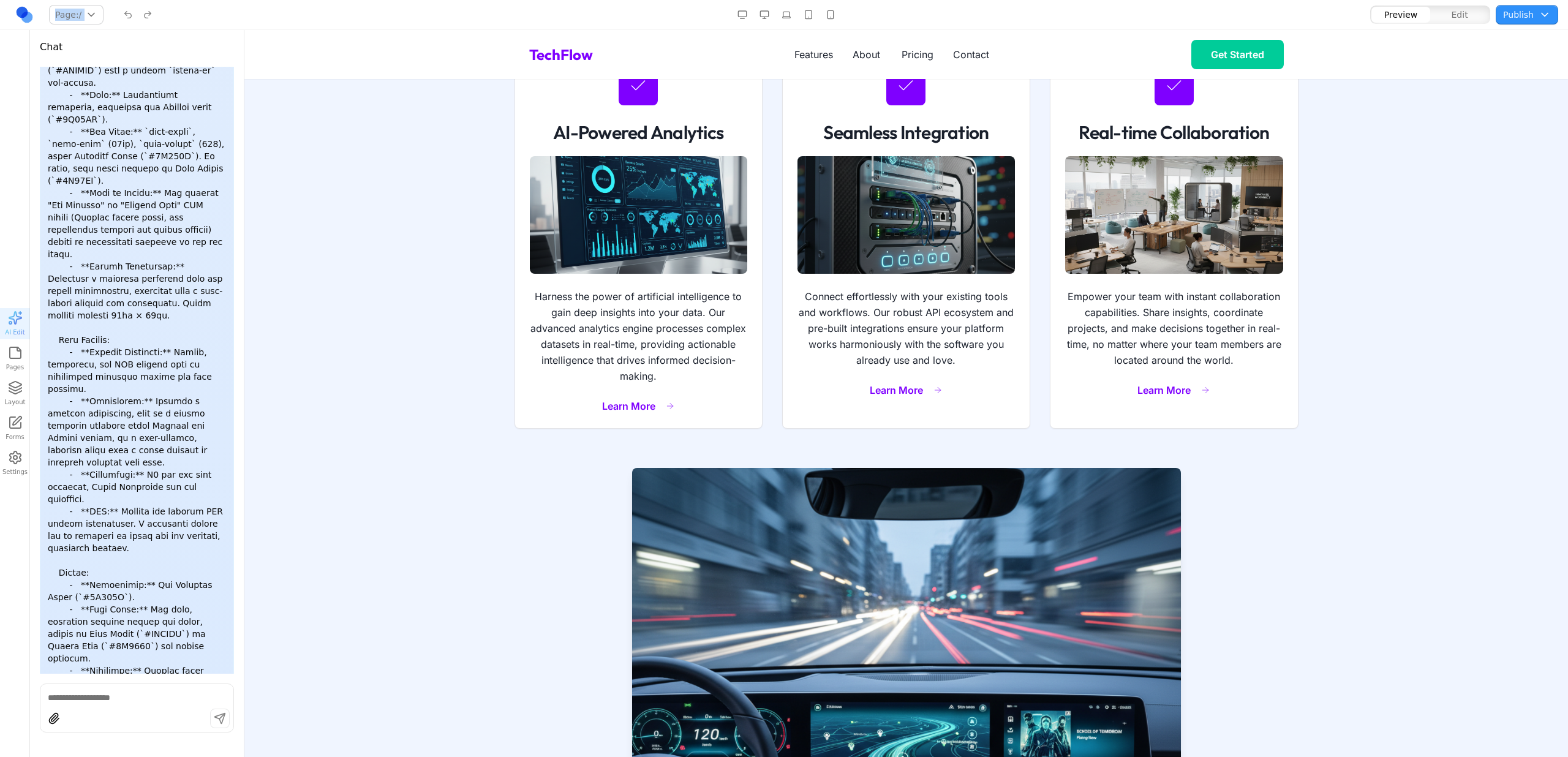
click at [72, 13] on button "Page: /" at bounding box center [76, 14] width 55 height 20
click at [82, 20] on button "Page: /" at bounding box center [76, 14] width 55 height 20
click at [372, 94] on section "Powerful Features Built for Growth Discover the core capabilities that make our…" at bounding box center [906, 465] width 1323 height 1221
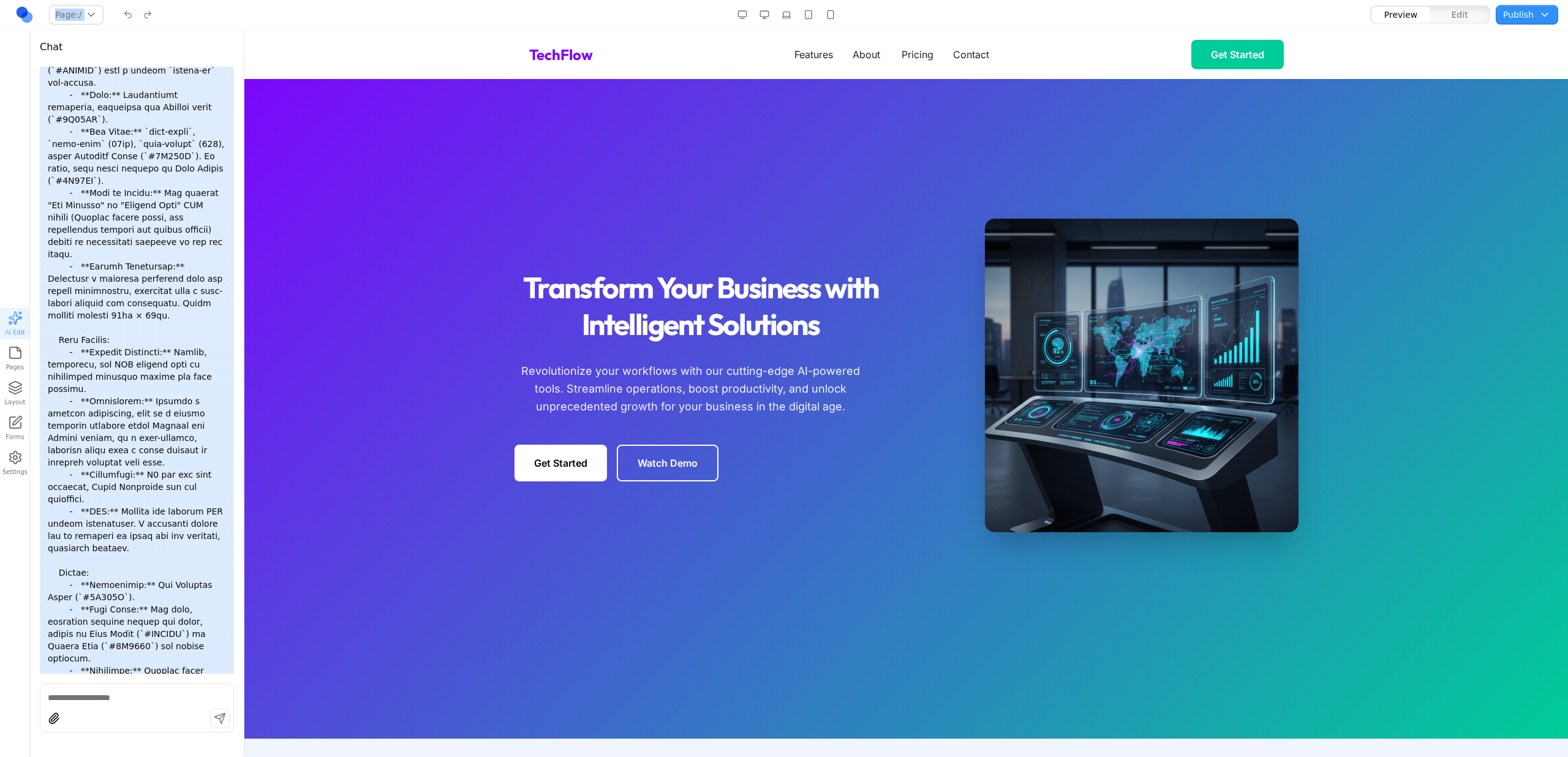
scroll to position [0, 0]
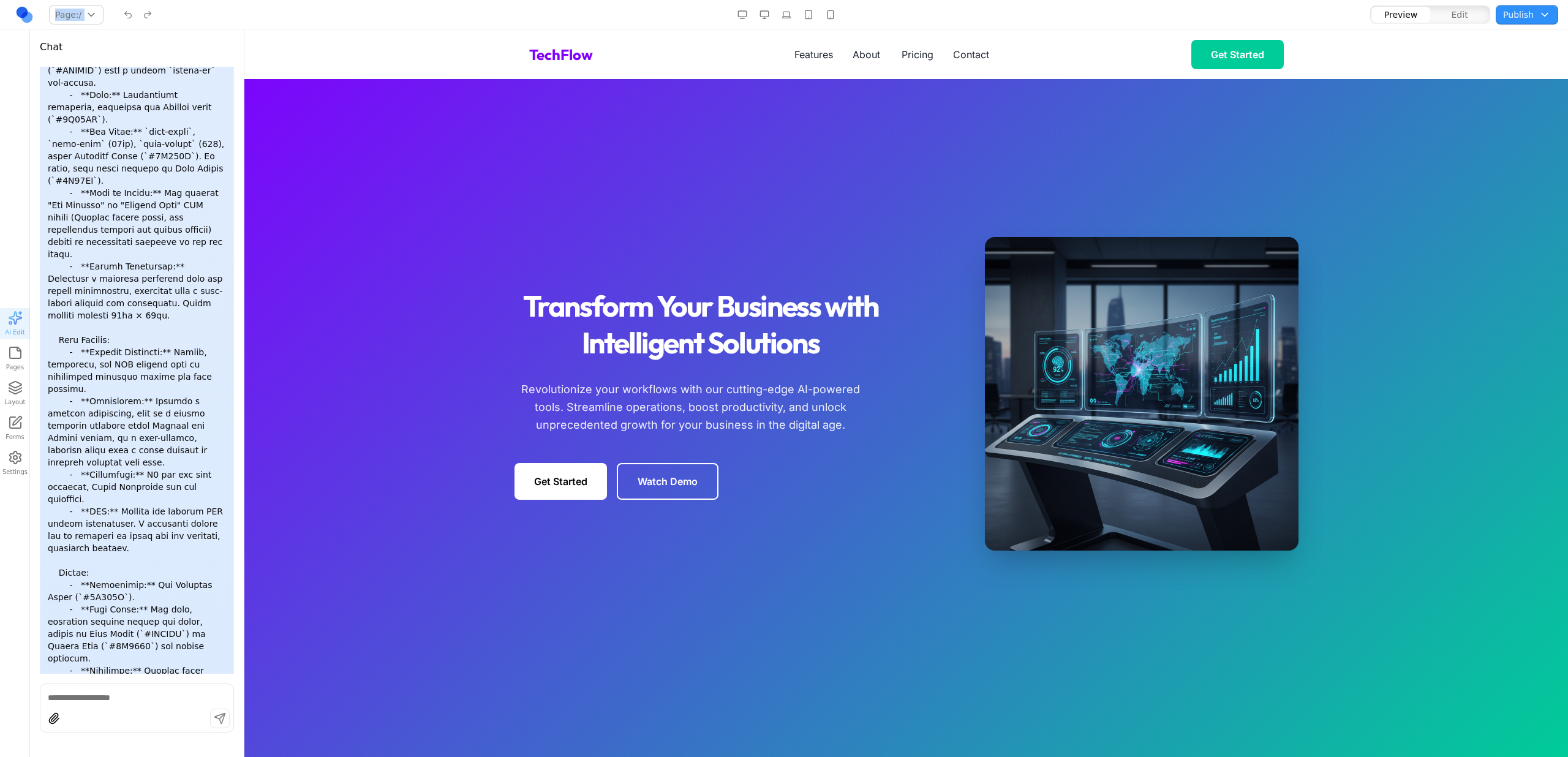
click at [57, 19] on button "Page: /" at bounding box center [76, 14] width 55 height 20
click at [775, 47] on div "TechFlow Features About Pricing Contact Get Started" at bounding box center [907, 55] width 784 height 49
click at [837, 51] on nav "Features About Pricing Contact" at bounding box center [891, 55] width 195 height 30
click at [856, 55] on link "About" at bounding box center [867, 55] width 30 height 30
click at [801, 52] on button "Features" at bounding box center [813, 55] width 38 height 30
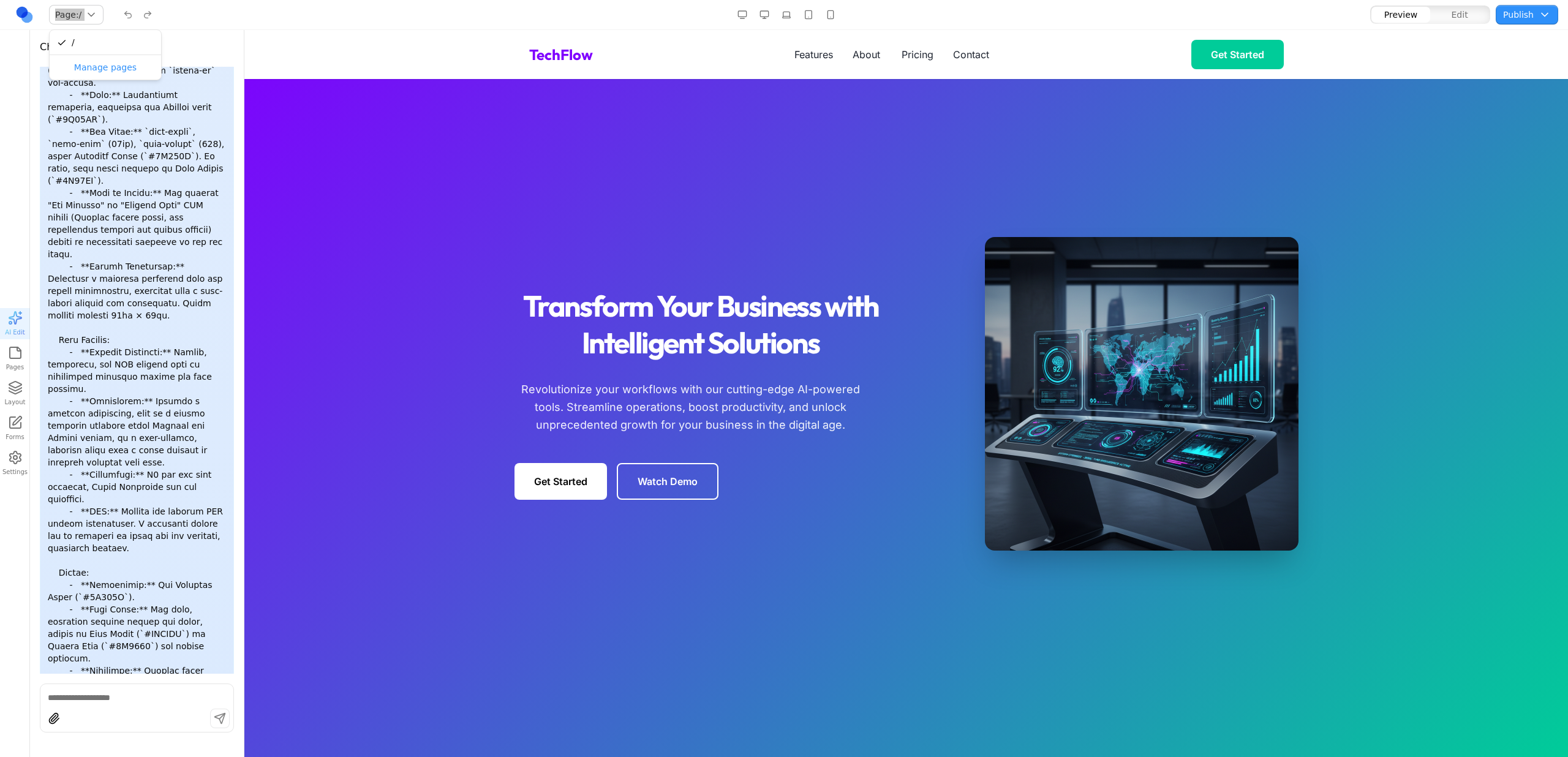
click at [421, 308] on section "Transform Your Business with Intelligent Solutions Revolutionize your workflows…" at bounding box center [906, 393] width 1323 height 727
click at [8, 358] on icon "button" at bounding box center [15, 353] width 15 height 15
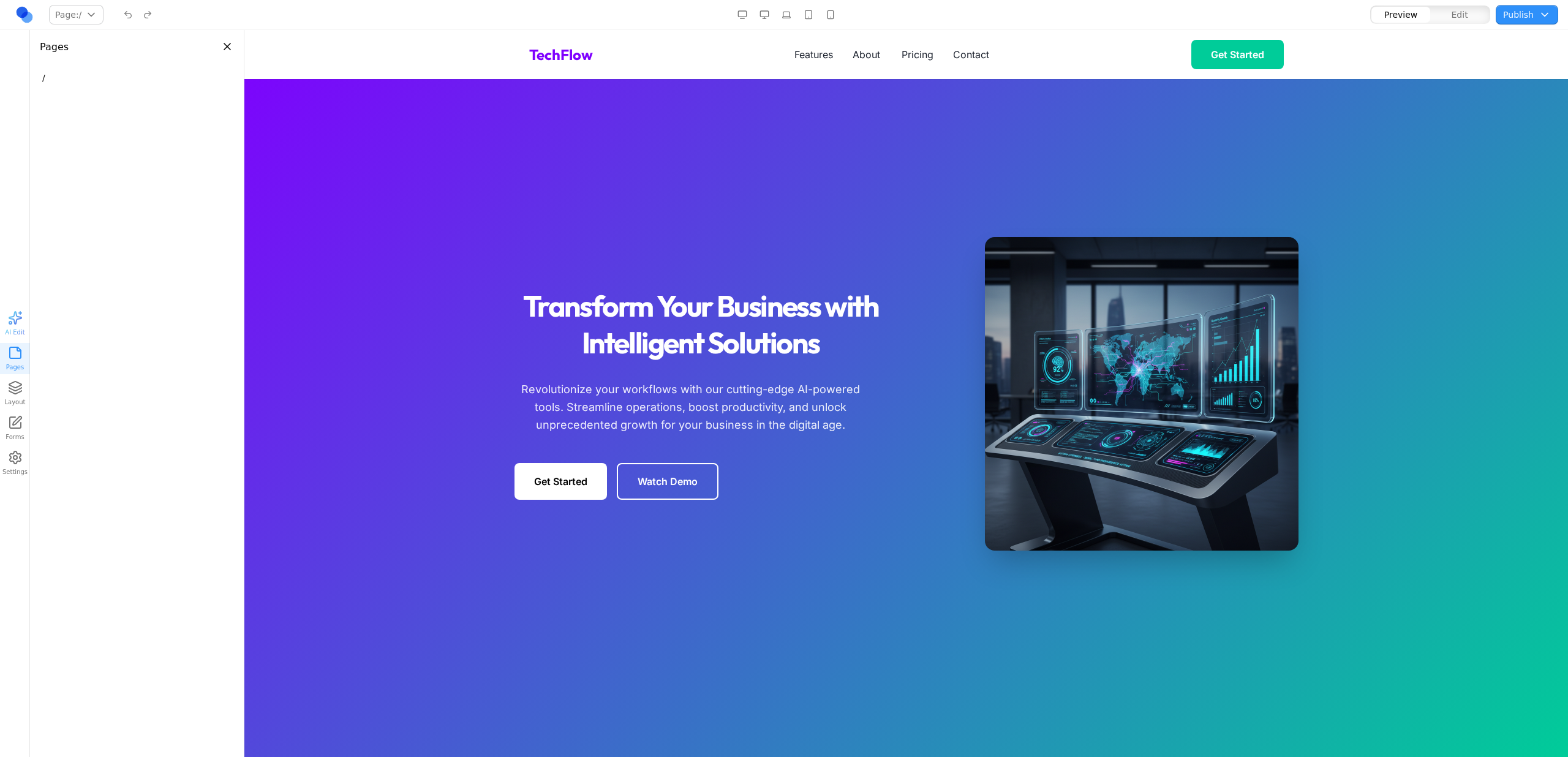
click at [235, 54] on header "Pages" at bounding box center [137, 42] width 214 height 24
click at [232, 51] on button "Close panel" at bounding box center [227, 46] width 13 height 13
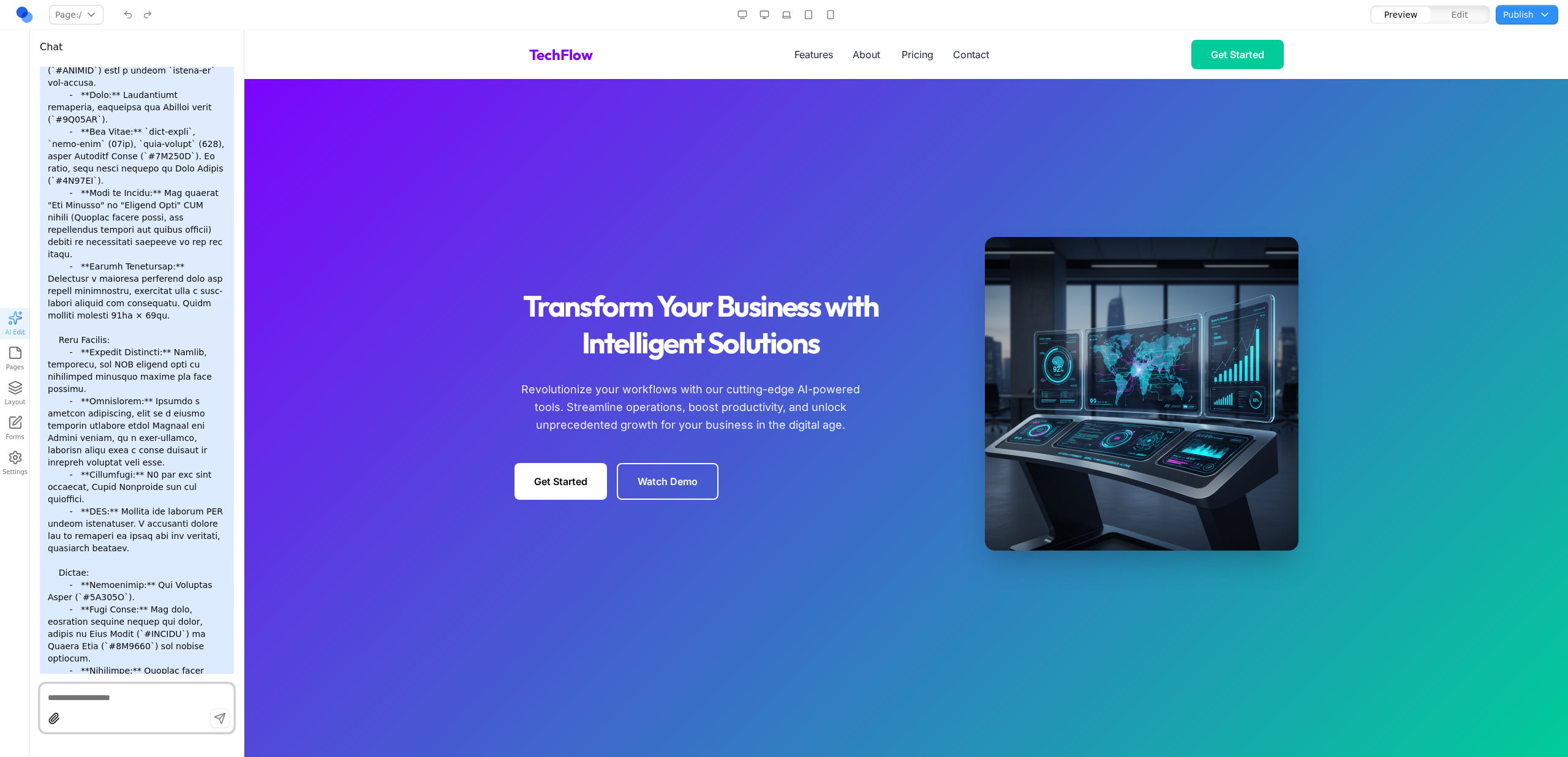
click at [1450, 17] on button "Edit" at bounding box center [1460, 15] width 59 height 16
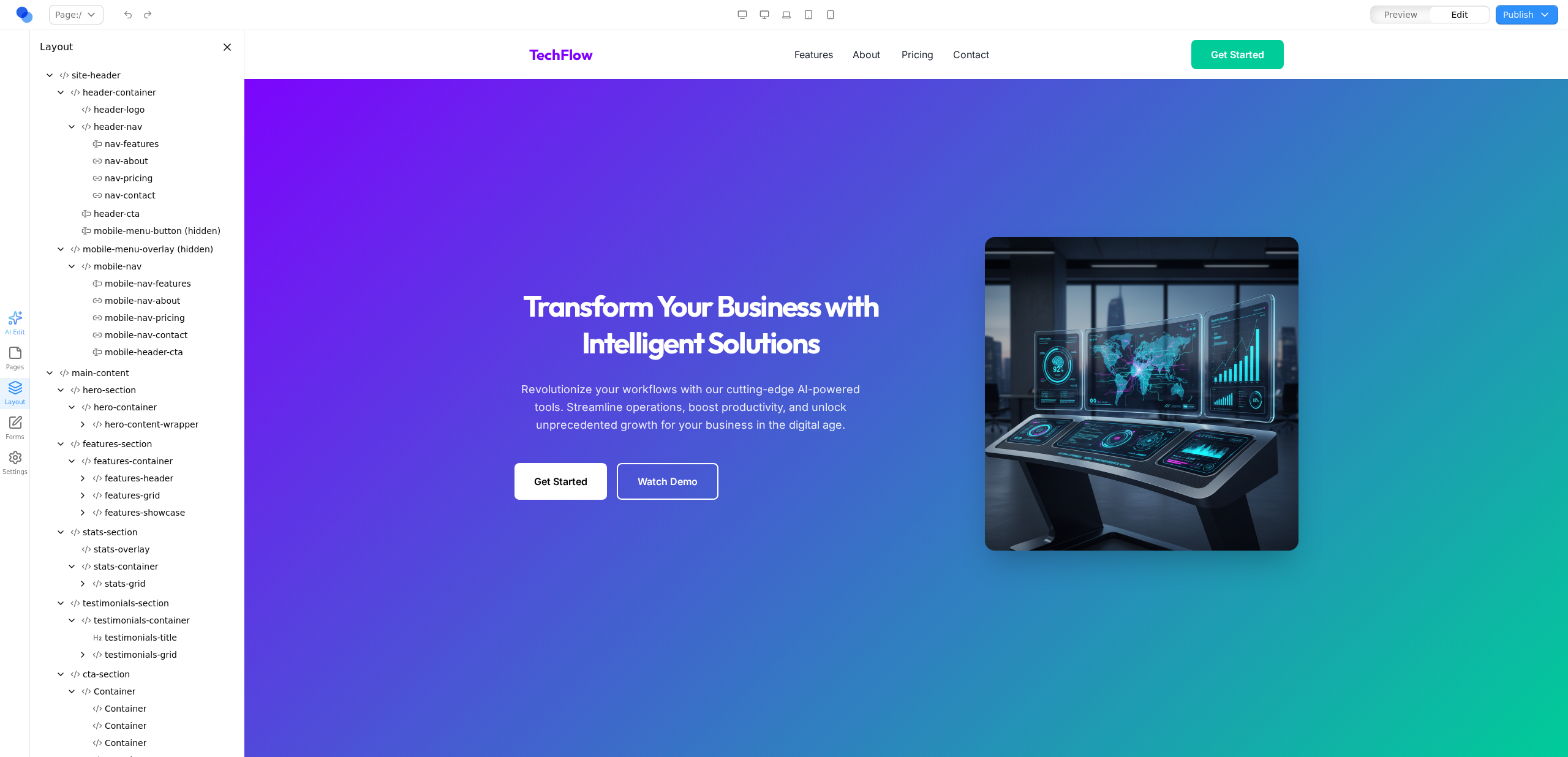
click at [1540, 12] on button "Publish" at bounding box center [1527, 14] width 63 height 20
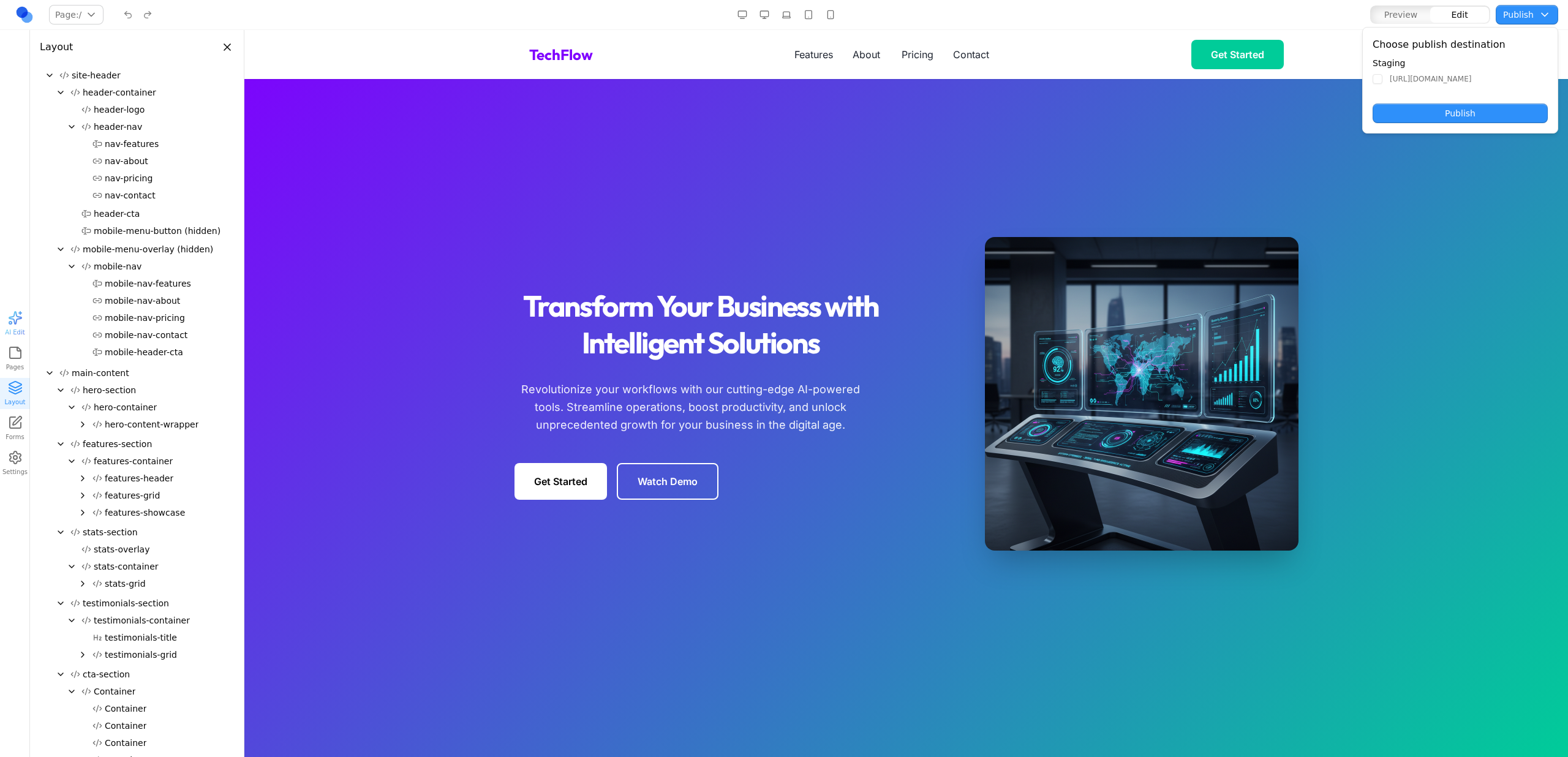
click at [1472, 79] on label "https://prev-cmgo347o-345pt8.sunburst.live" at bounding box center [1431, 79] width 82 height 10
click at [1472, 78] on label "https://prev-cmgo347o-345pt8.sunburst.live" at bounding box center [1431, 79] width 82 height 10
click at [1472, 79] on label "https://prev-cmgo347o-345pt8.sunburst.live" at bounding box center [1431, 79] width 82 height 10
click at [1472, 77] on label "https://prev-cmgo347o-345pt8.sunburst.live" at bounding box center [1431, 79] width 82 height 10
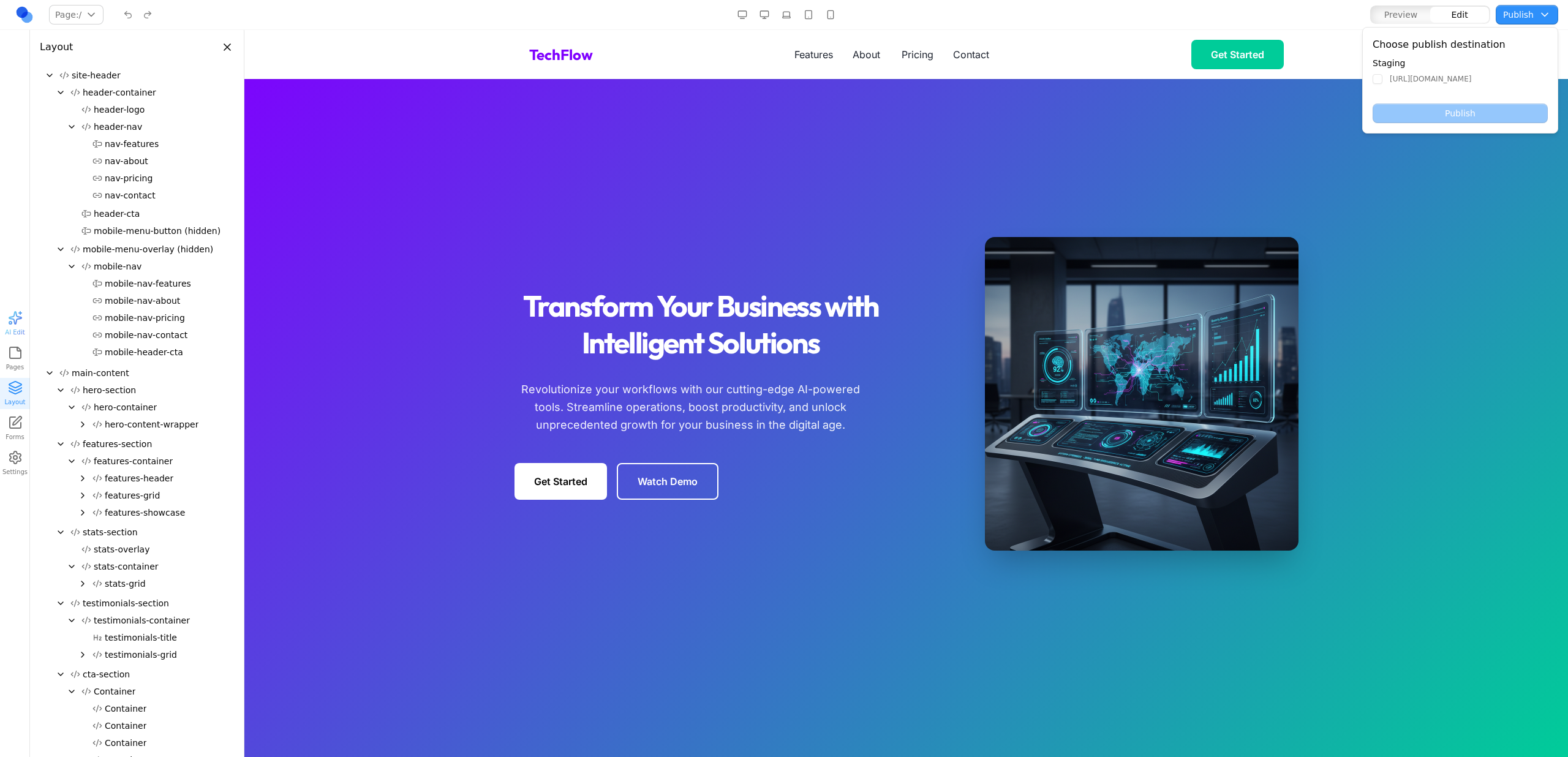
click at [1472, 77] on label "https://prev-cmgo347o-345pt8.sunburst.live" at bounding box center [1431, 79] width 82 height 10
drag, startPoint x: 1537, startPoint y: 79, endPoint x: 1389, endPoint y: 81, distance: 148.0
click at [1389, 81] on div "https://prev-cmgo347o-345pt8.sunburst.live" at bounding box center [1460, 79] width 175 height 10
drag, startPoint x: 1389, startPoint y: 79, endPoint x: 1549, endPoint y: 83, distance: 160.0
click at [1549, 83] on div "Choose publish destination Staging https://prev-cmgo347o-345pt8.sunburst.live P…" at bounding box center [1460, 80] width 196 height 106
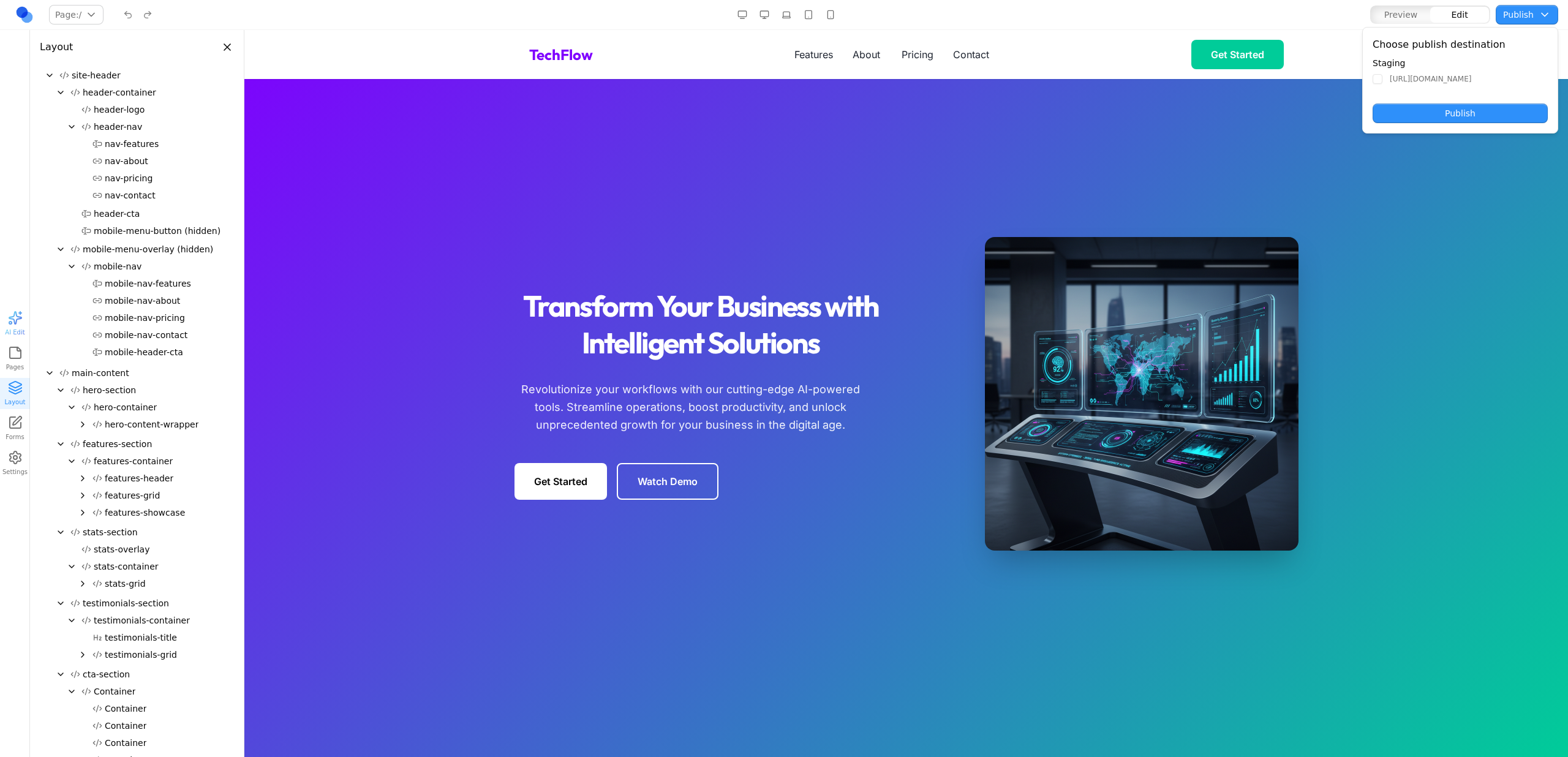
click at [1546, 13] on button "Publish" at bounding box center [1527, 14] width 63 height 20
